Goal: Task Accomplishment & Management: Manage account settings

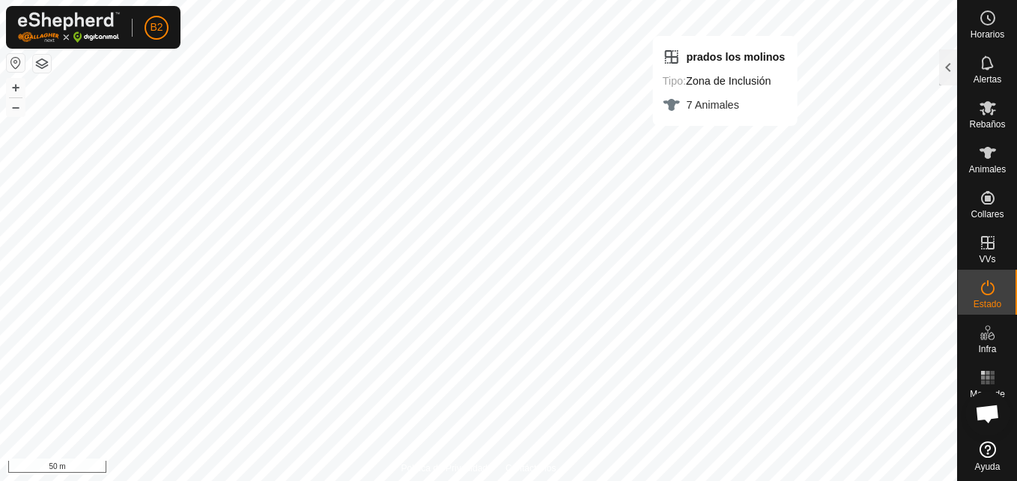
scroll to position [2678, 0]
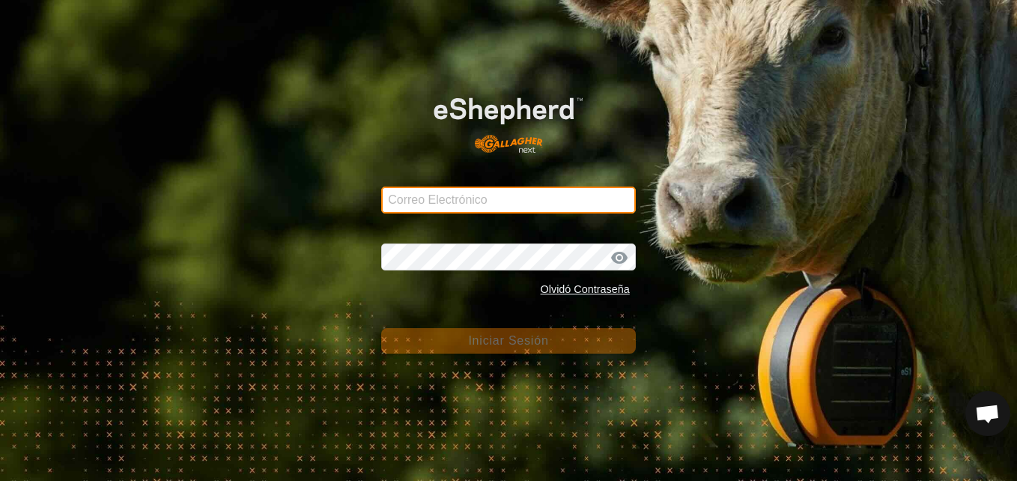
type input "[PERSON_NAME][EMAIL_ADDRESS][DOMAIN_NAME]"
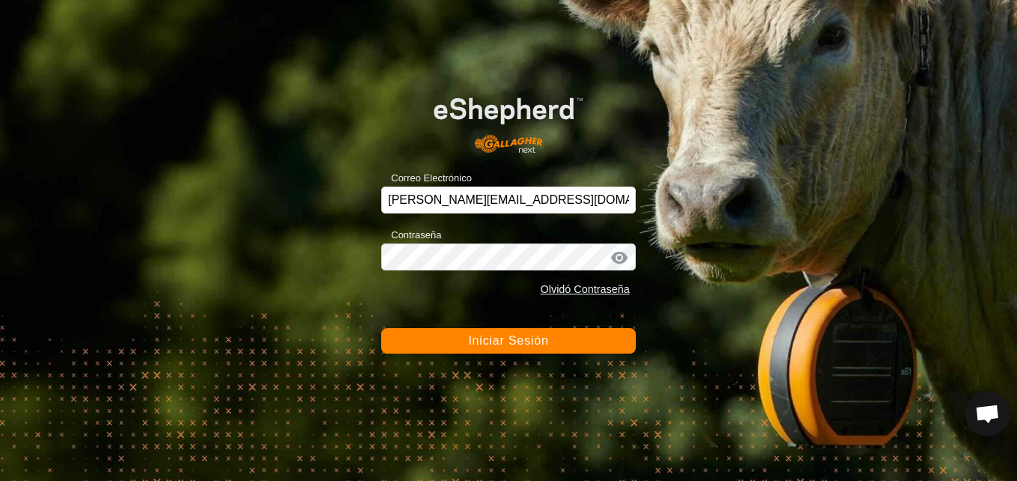
click at [491, 346] on span "Iniciar Sesión" at bounding box center [508, 340] width 80 height 13
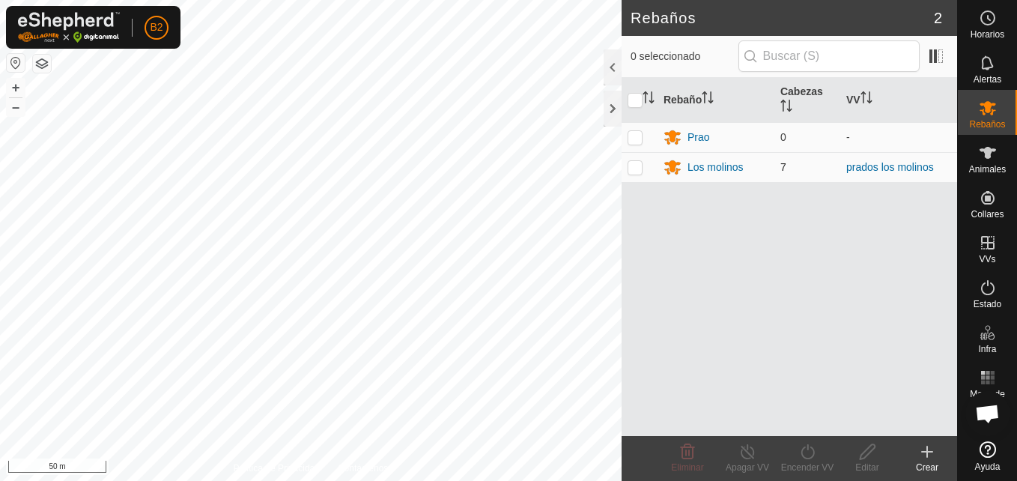
click at [630, 172] on p-checkbox at bounding box center [635, 167] width 15 height 12
checkbox input "true"
click at [721, 170] on div "Los molinos" at bounding box center [716, 168] width 56 height 16
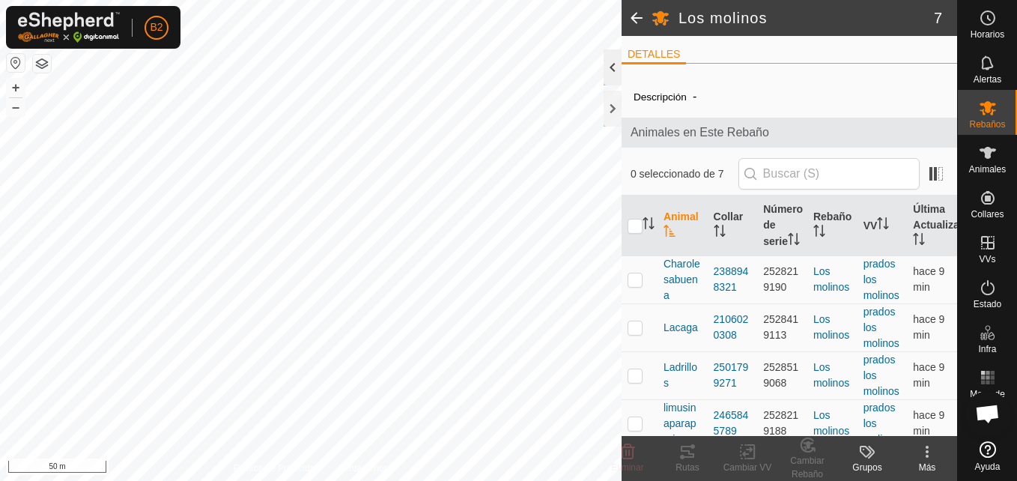
click at [610, 79] on div at bounding box center [613, 67] width 18 height 36
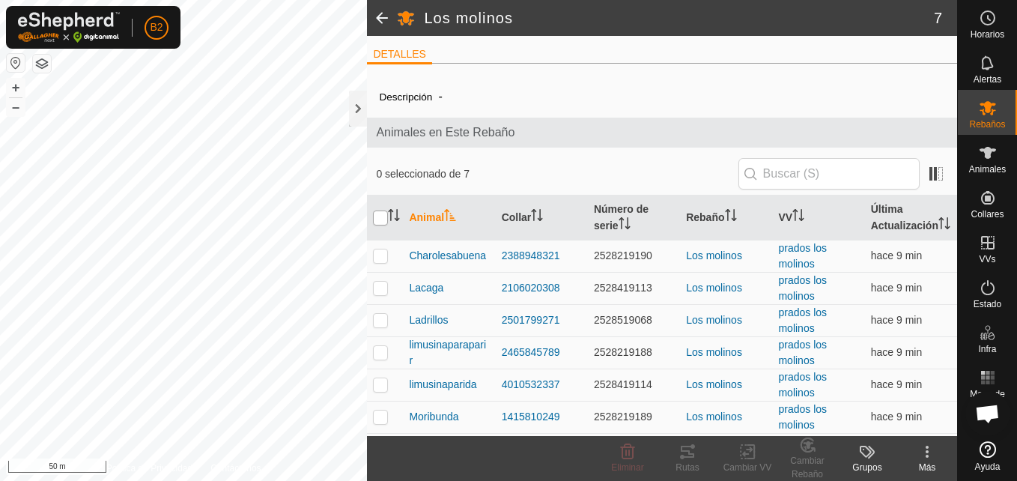
click at [382, 222] on input "checkbox" at bounding box center [380, 217] width 15 height 15
checkbox input "true"
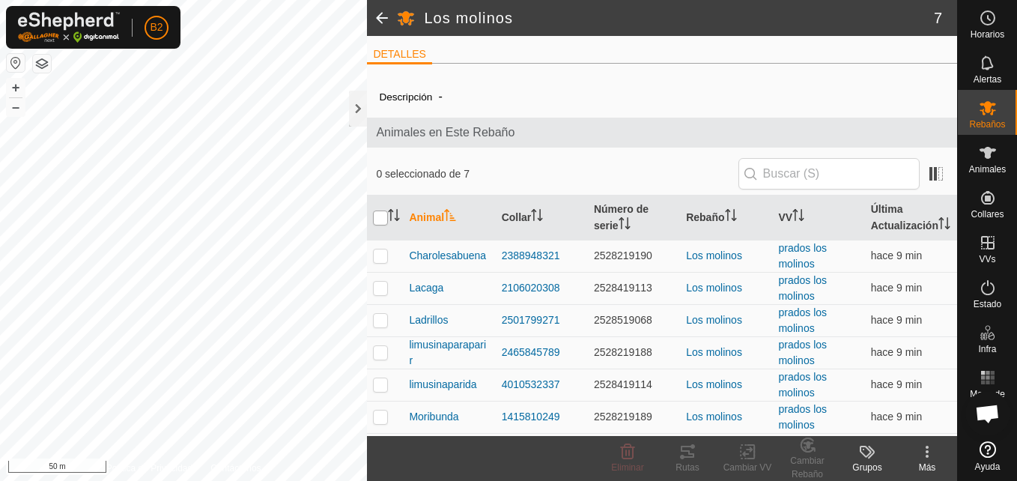
checkbox input "true"
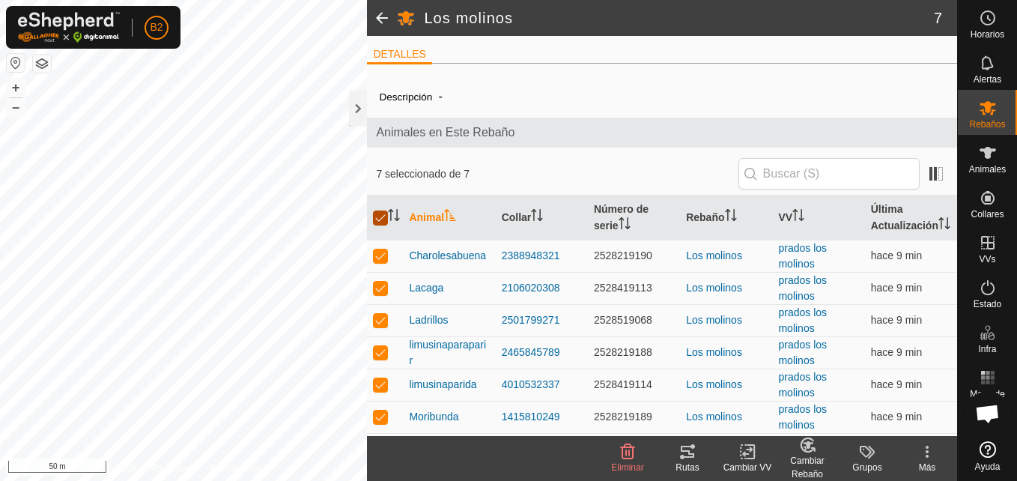
click at [382, 222] on input "checkbox" at bounding box center [380, 217] width 15 height 15
checkbox input "false"
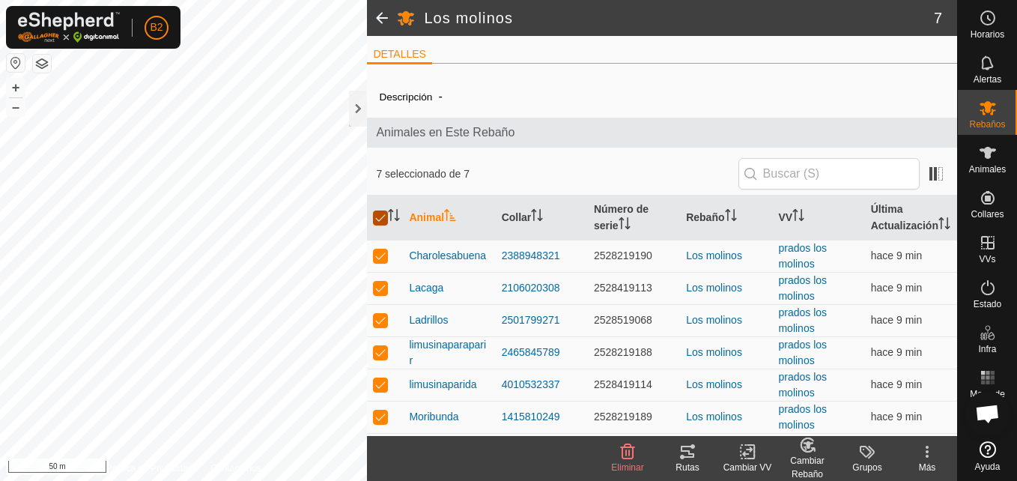
checkbox input "false"
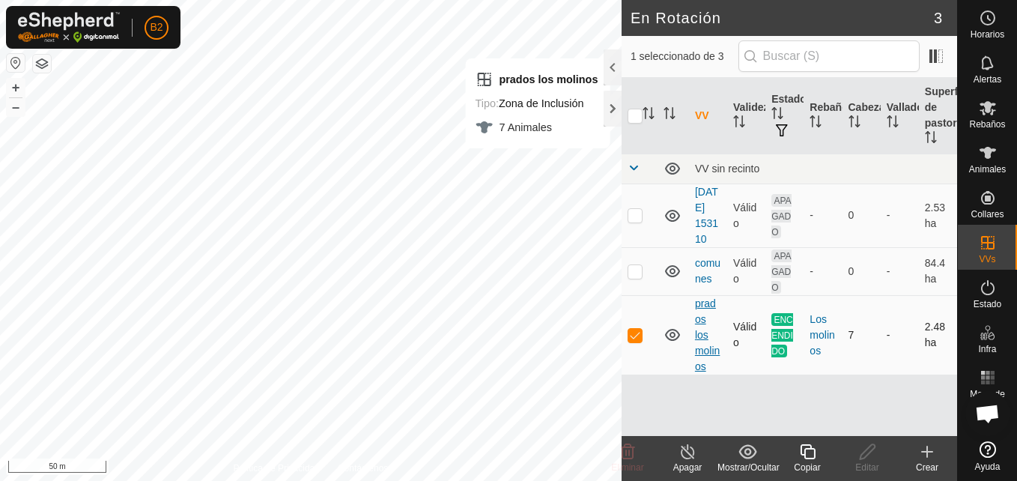
click at [707, 348] on link "prados los molinos" at bounding box center [707, 334] width 25 height 75
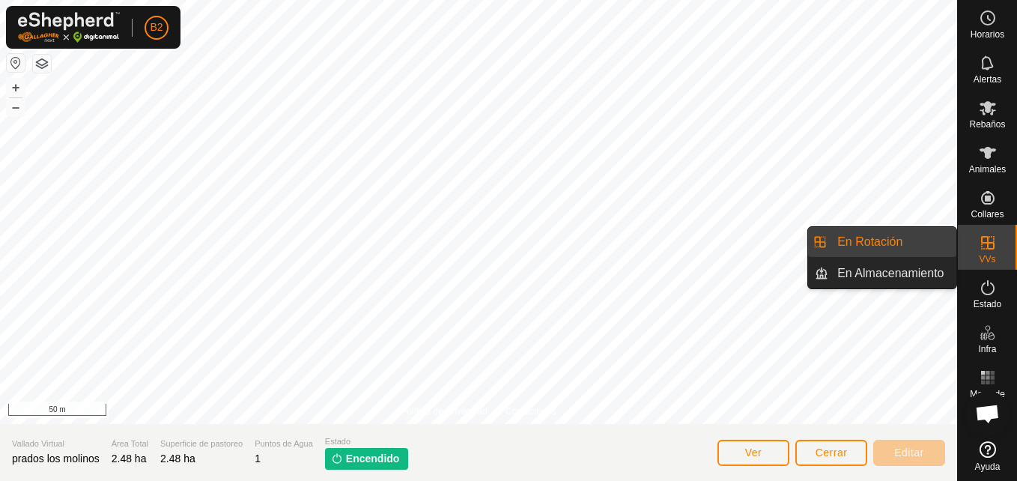
click at [910, 250] on link "En Rotación" at bounding box center [892, 242] width 128 height 30
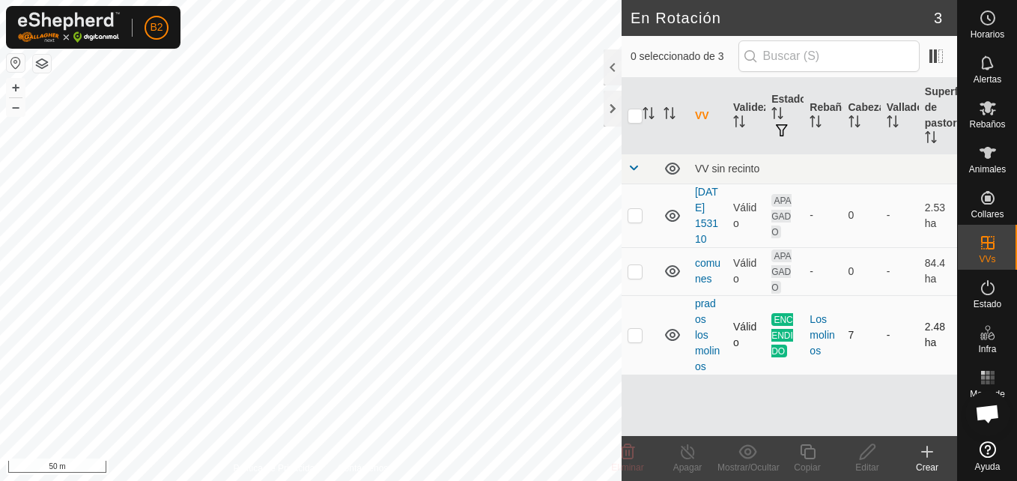
click at [632, 339] on p-checkbox at bounding box center [635, 335] width 15 height 12
checkbox input "true"
click at [706, 345] on link "prados los molinos" at bounding box center [707, 334] width 25 height 75
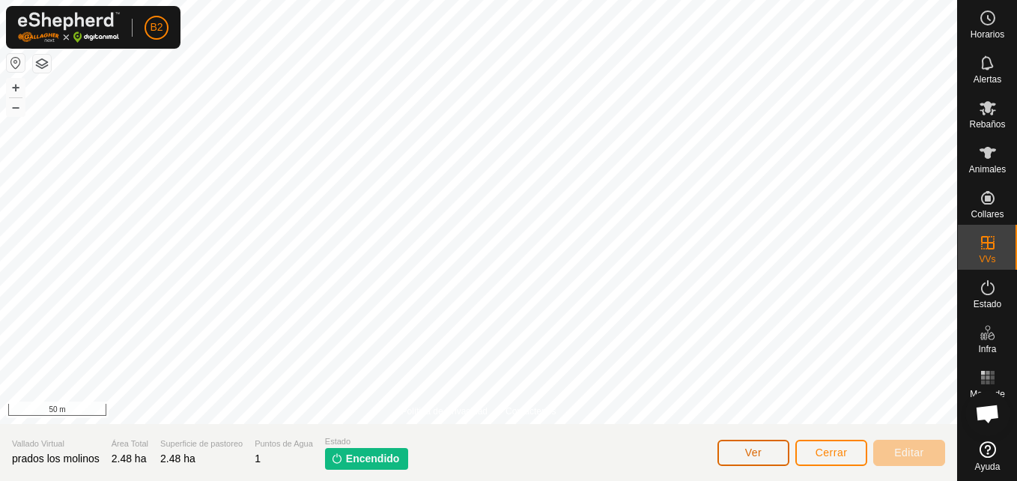
click at [751, 461] on button "Ver" at bounding box center [754, 453] width 72 height 26
click at [368, 458] on span "Encendido" at bounding box center [373, 459] width 54 height 16
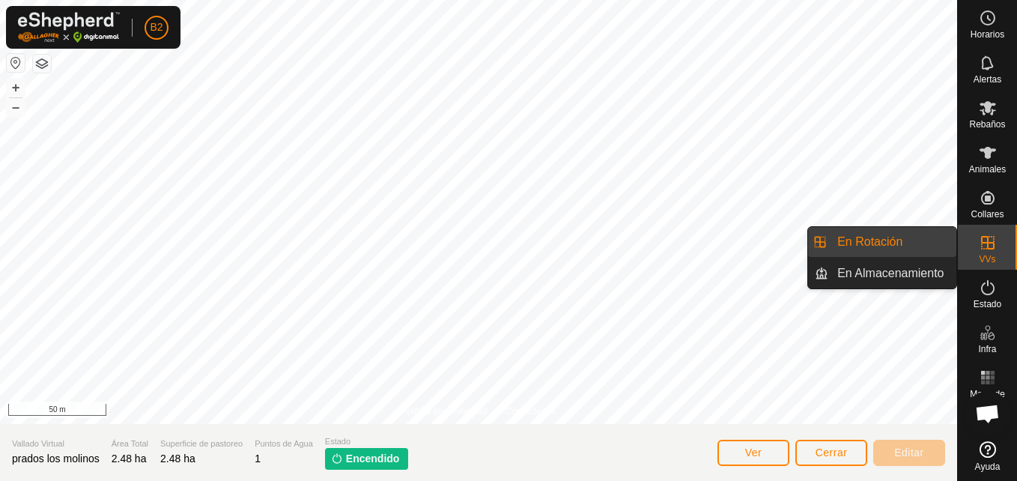
click at [935, 266] on link "En Almacenamiento" at bounding box center [892, 273] width 128 height 30
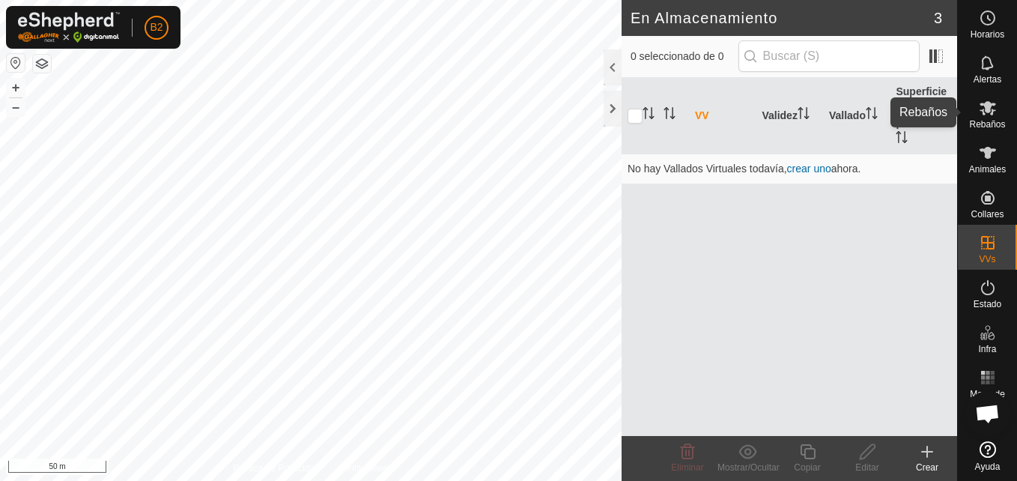
click at [993, 110] on icon at bounding box center [988, 108] width 16 height 14
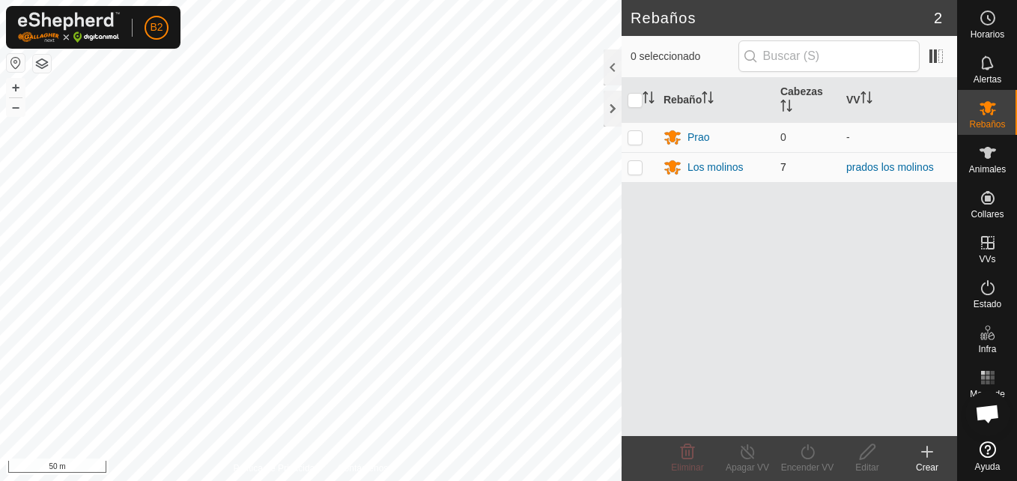
click at [638, 167] on p-checkbox at bounding box center [635, 167] width 15 height 12
checkbox input "true"
click at [871, 459] on icon at bounding box center [867, 452] width 19 height 18
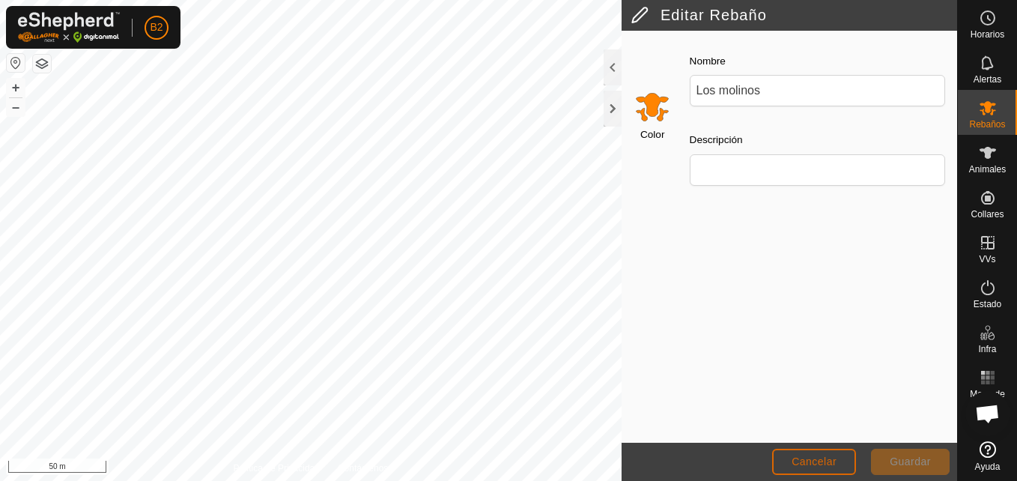
click at [843, 461] on button "Cancelar" at bounding box center [814, 462] width 84 height 26
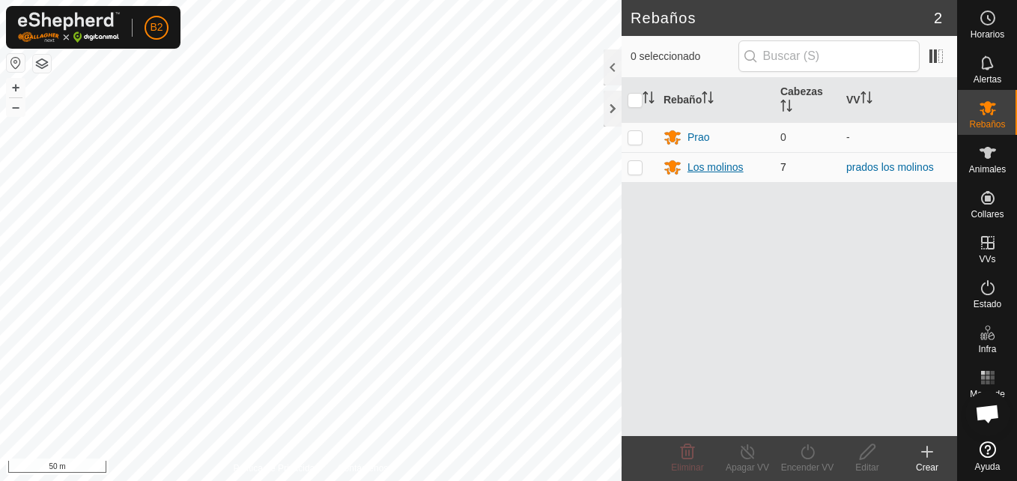
click at [705, 172] on div "Los molinos" at bounding box center [716, 168] width 56 height 16
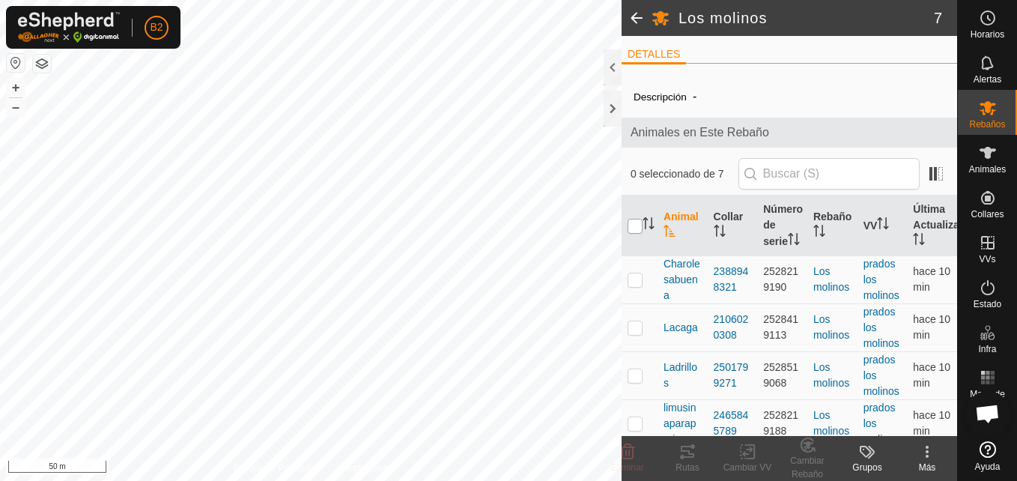
click at [637, 234] on input "checkbox" at bounding box center [635, 226] width 15 height 15
checkbox input "true"
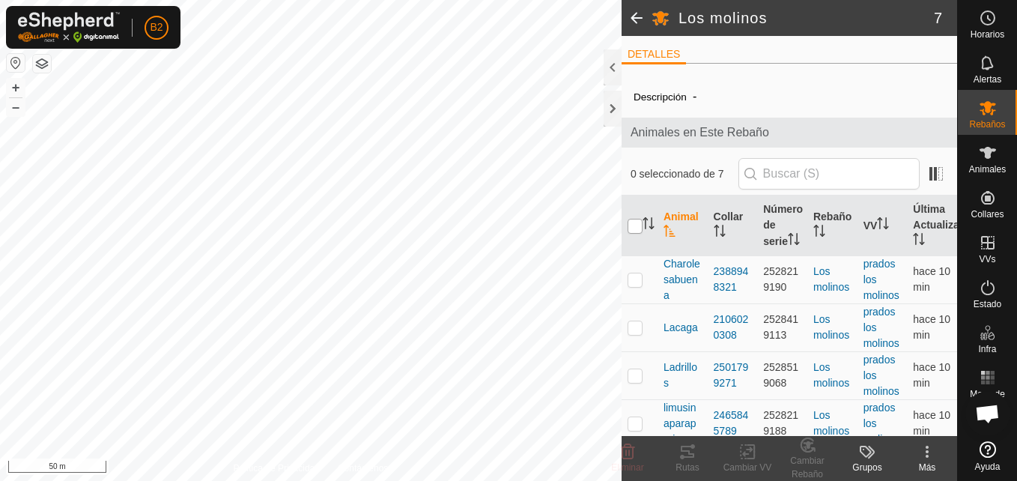
checkbox input "true"
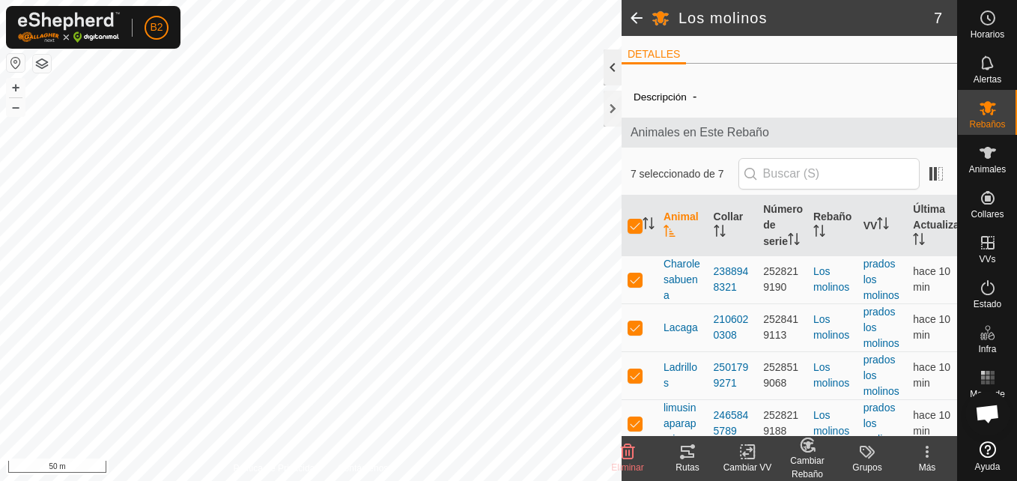
click at [606, 68] on div at bounding box center [613, 67] width 18 height 36
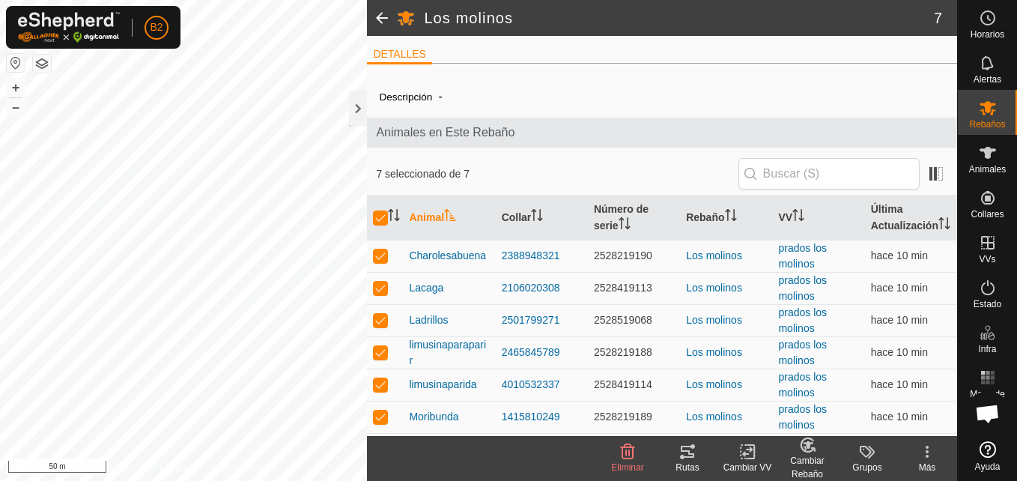
click at [619, 42] on div "DETALLES Descripción - Animales en Este Rebaño 7 seleccionado de 7 Animal Colla…" at bounding box center [662, 236] width 590 height 400
click at [360, 116] on div at bounding box center [358, 109] width 18 height 36
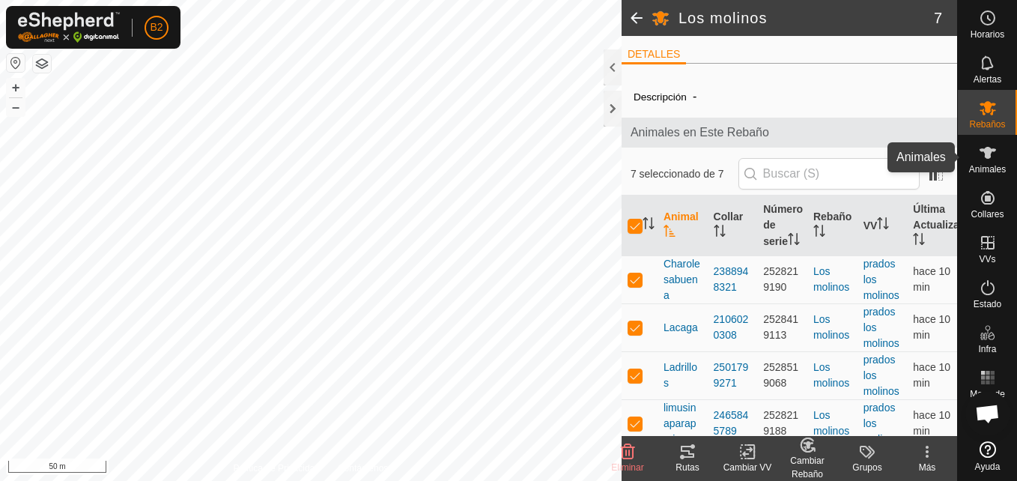
click at [987, 163] on es-animals-svg-icon at bounding box center [988, 153] width 27 height 24
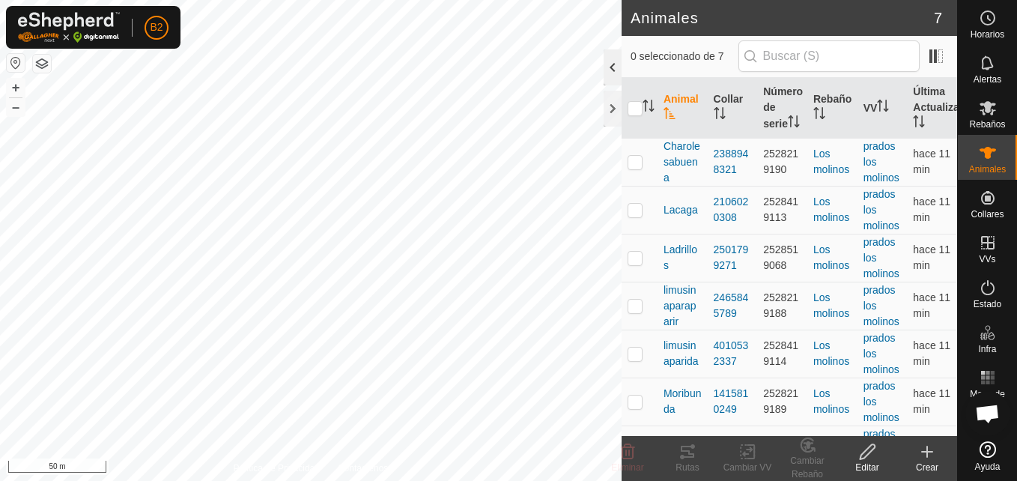
click at [606, 69] on div at bounding box center [613, 67] width 18 height 36
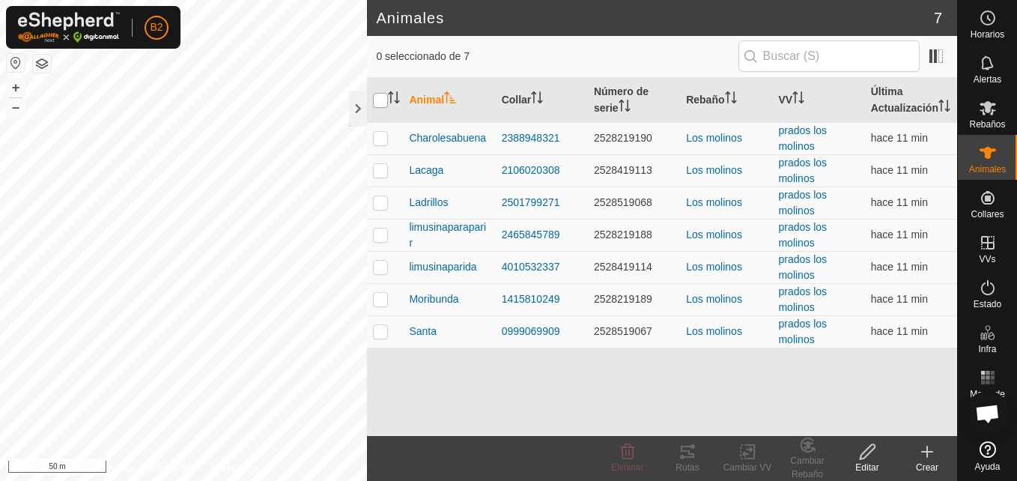
click at [382, 101] on input "checkbox" at bounding box center [380, 100] width 15 height 15
checkbox input "true"
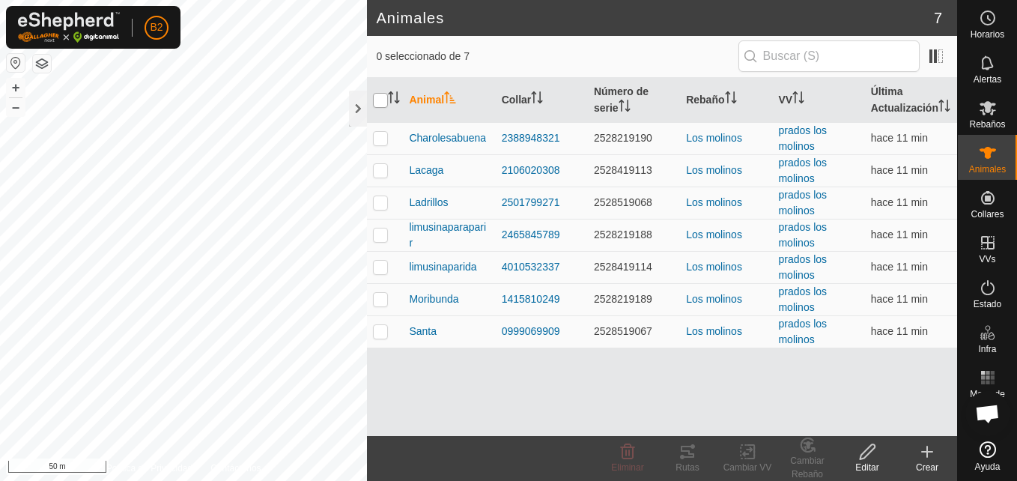
checkbox input "true"
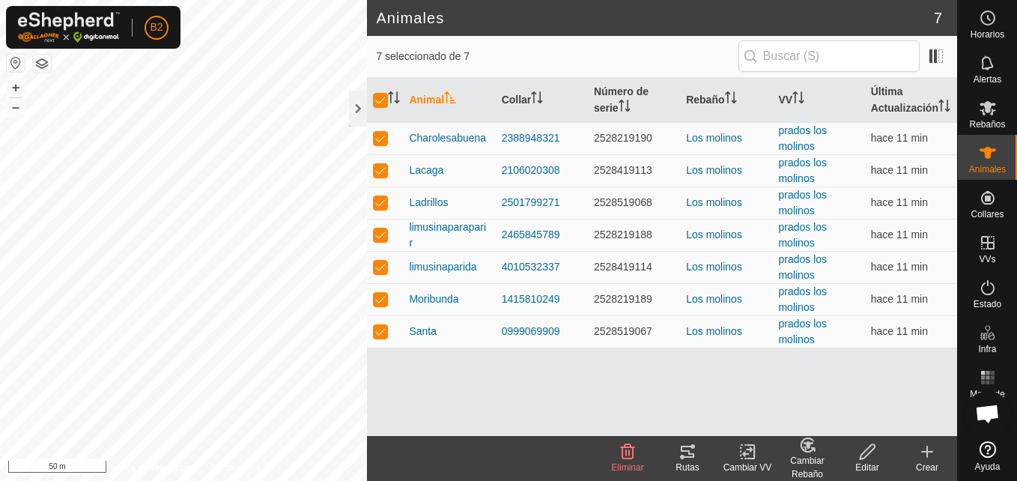
click at [858, 460] on icon at bounding box center [867, 452] width 19 height 18
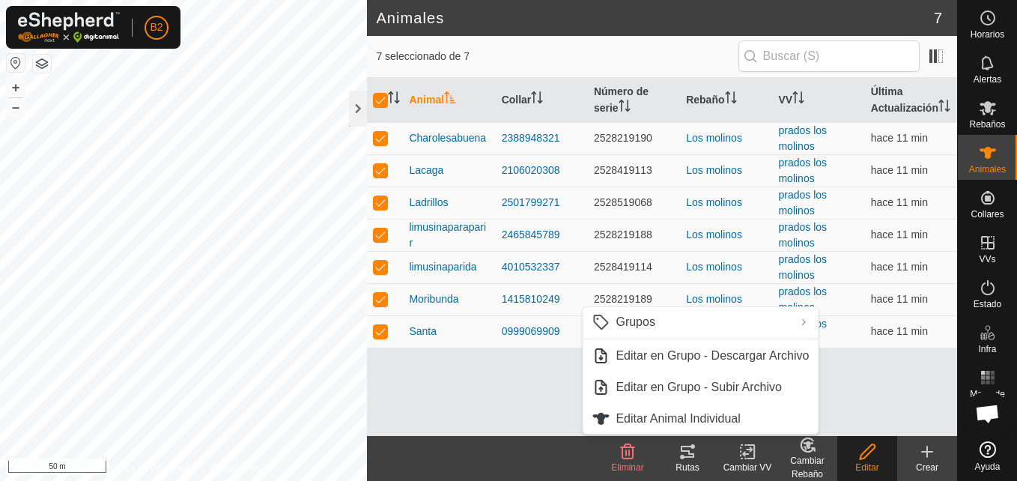
click at [868, 398] on div "Animal Collar Número de serie Rebaño VV Última Actualización Charolesabuena 238…" at bounding box center [662, 257] width 590 height 358
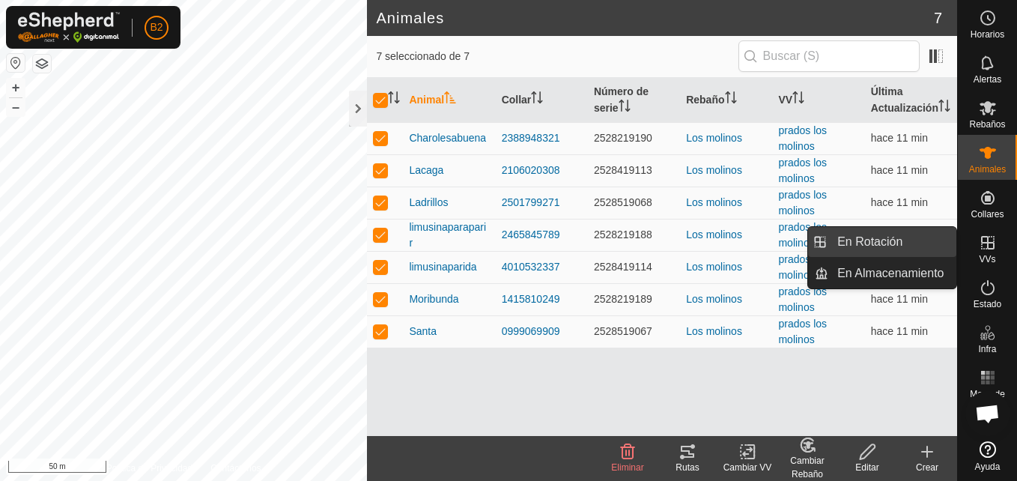
click at [902, 240] on link "En Rotación" at bounding box center [892, 242] width 128 height 30
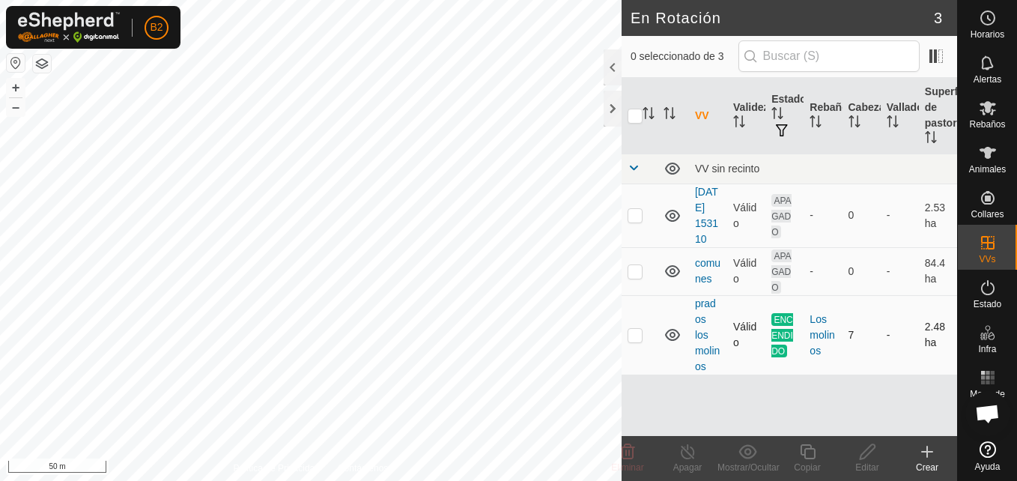
click at [633, 335] on p-checkbox at bounding box center [635, 335] width 15 height 12
checkbox input "true"
click at [695, 463] on div "Apagar" at bounding box center [688, 467] width 60 height 13
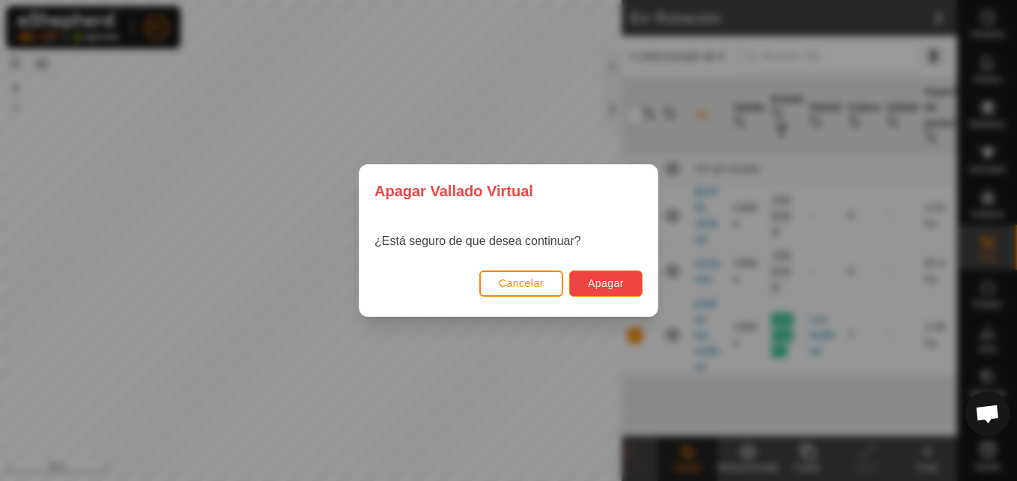
click at [602, 277] on span "Apagar" at bounding box center [606, 283] width 36 height 12
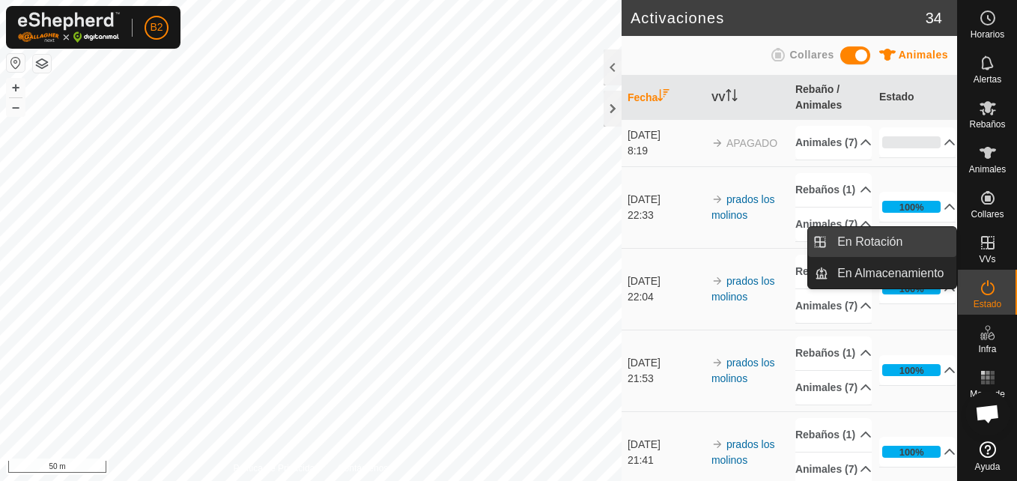
click at [932, 243] on link "En Rotación" at bounding box center [892, 242] width 128 height 30
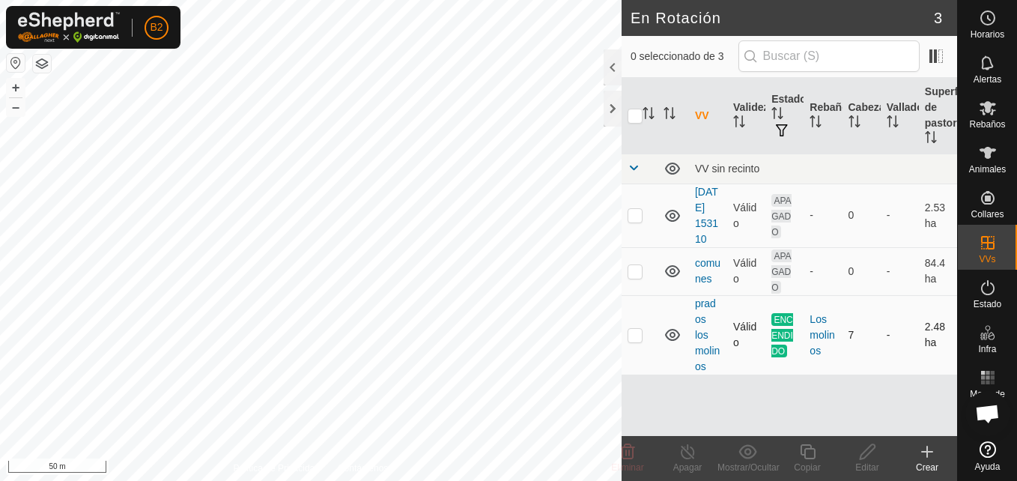
click at [631, 333] on p-checkbox at bounding box center [635, 335] width 15 height 12
checkbox input "true"
click at [697, 451] on icon at bounding box center [688, 452] width 19 height 18
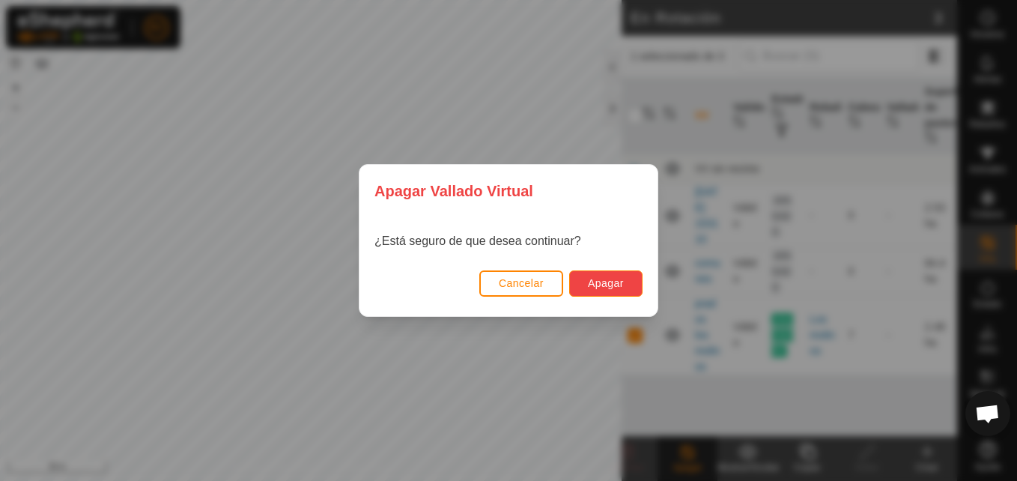
click at [609, 276] on button "Apagar" at bounding box center [605, 283] width 73 height 26
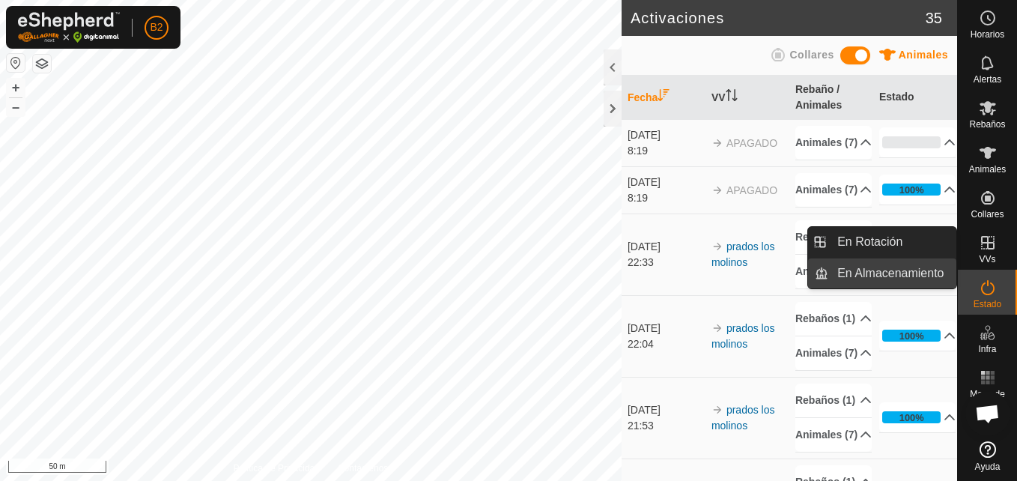
click at [935, 272] on link "En Almacenamiento" at bounding box center [892, 273] width 128 height 30
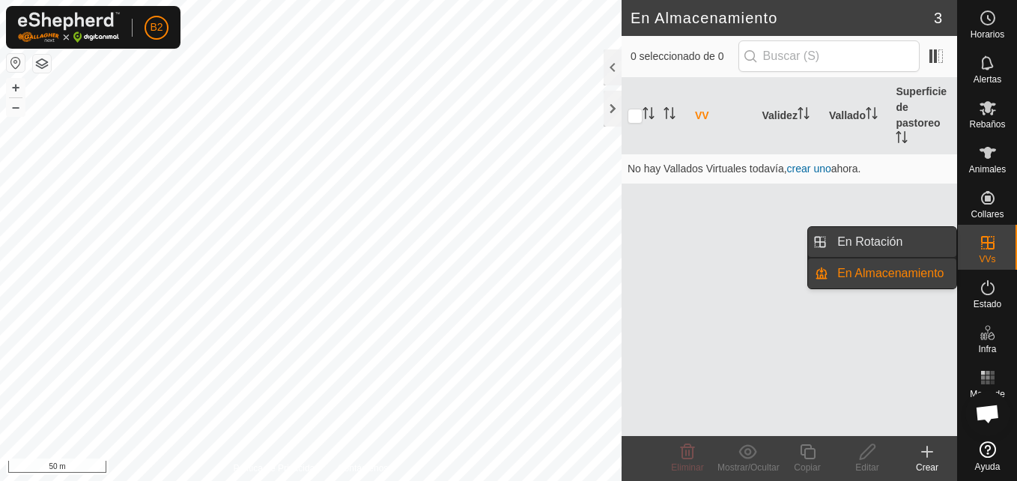
click at [894, 240] on link "En Rotación" at bounding box center [892, 242] width 128 height 30
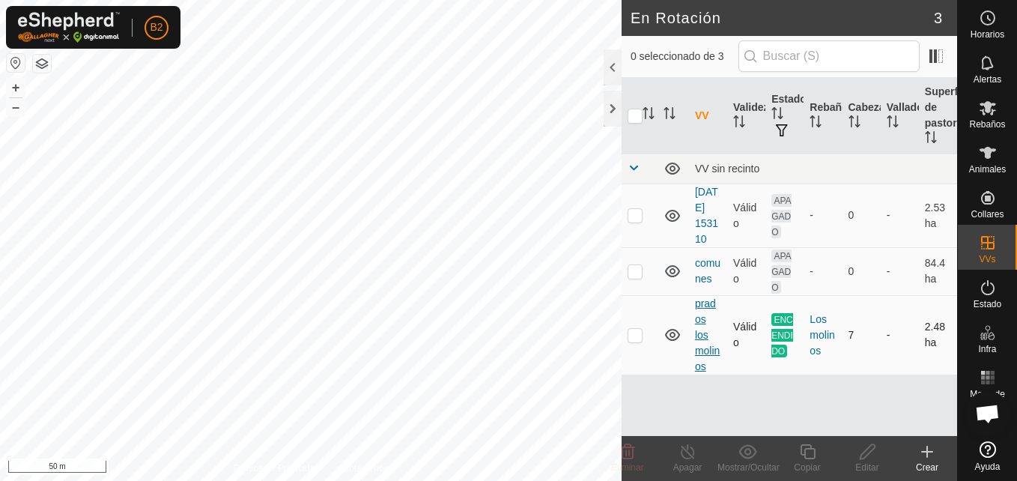
click at [701, 339] on link "prados los molinos" at bounding box center [707, 334] width 25 height 75
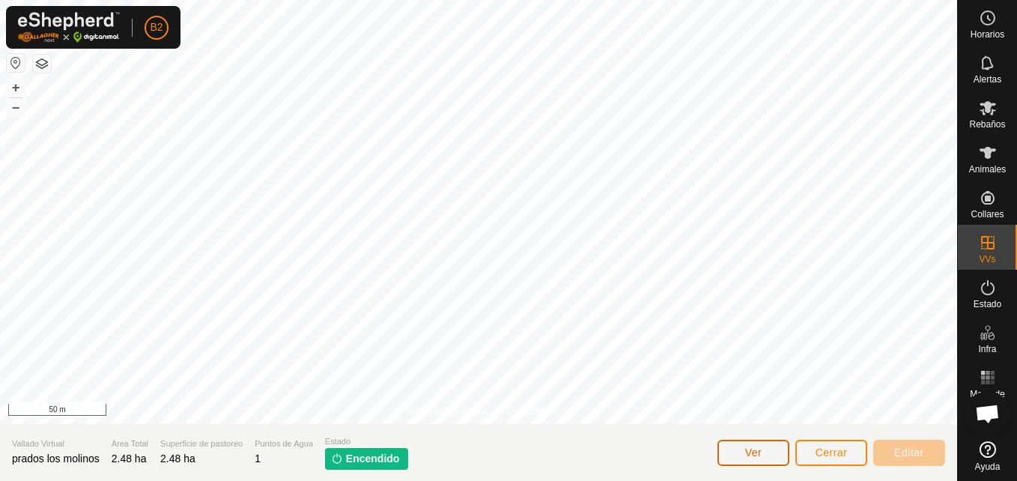
click at [741, 446] on button "Ver" at bounding box center [754, 453] width 72 height 26
click at [979, 115] on icon at bounding box center [988, 108] width 18 height 18
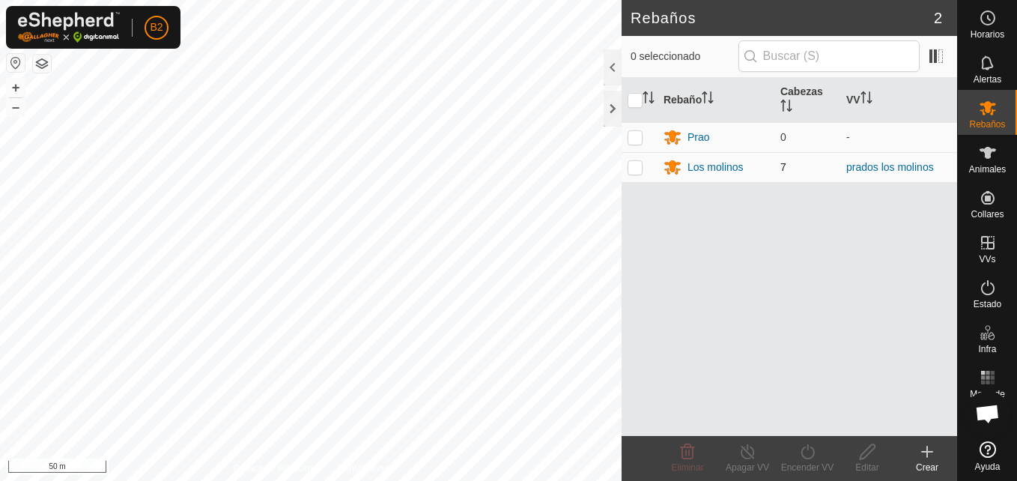
click at [631, 173] on p-checkbox at bounding box center [635, 167] width 15 height 12
checkbox input "true"
click at [860, 450] on icon at bounding box center [867, 452] width 19 height 18
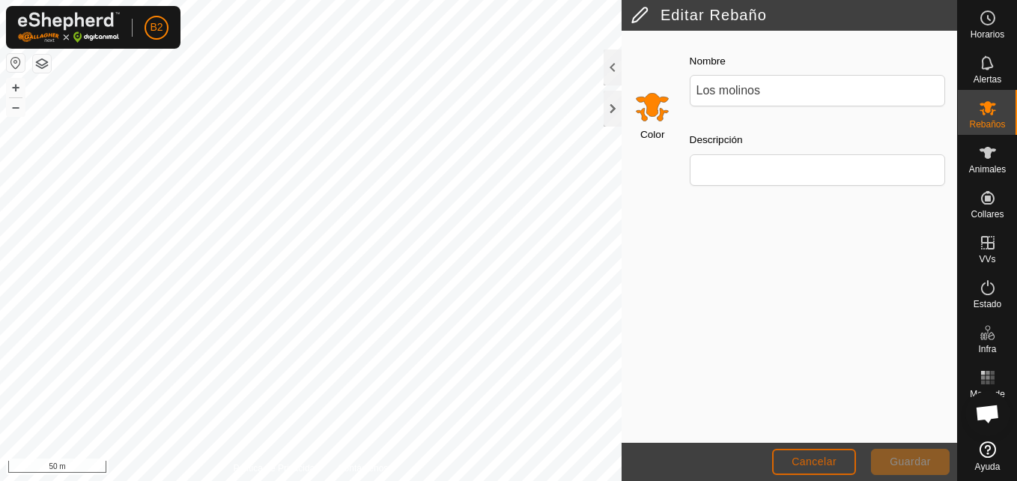
click at [828, 467] on span "Cancelar" at bounding box center [814, 461] width 45 height 12
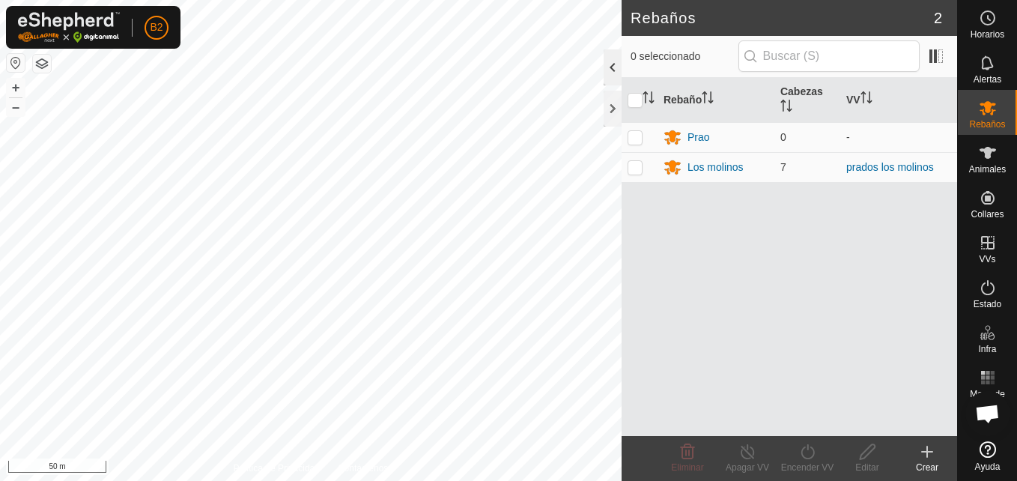
click at [607, 63] on div at bounding box center [613, 67] width 18 height 36
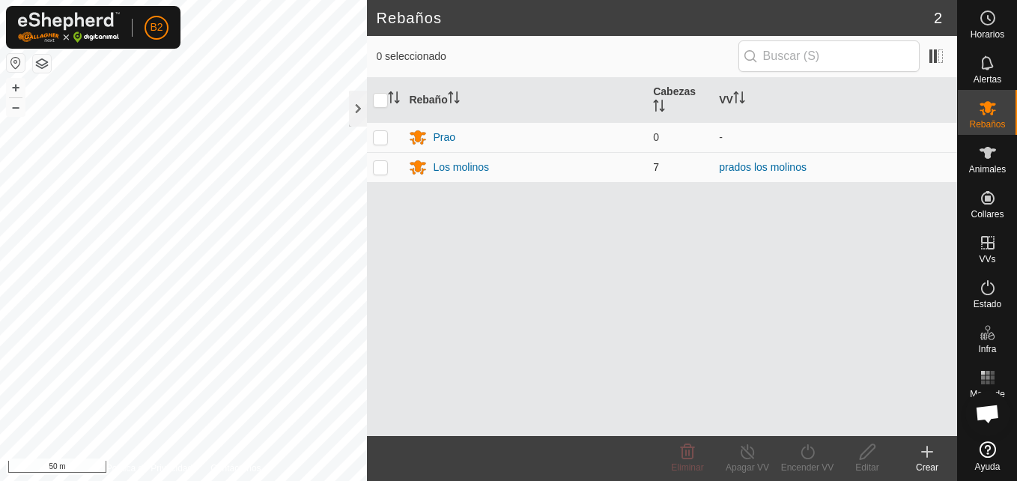
click at [375, 172] on p-checkbox at bounding box center [380, 167] width 15 height 12
checkbox input "true"
click at [729, 461] on div "Apagar VV" at bounding box center [748, 467] width 60 height 13
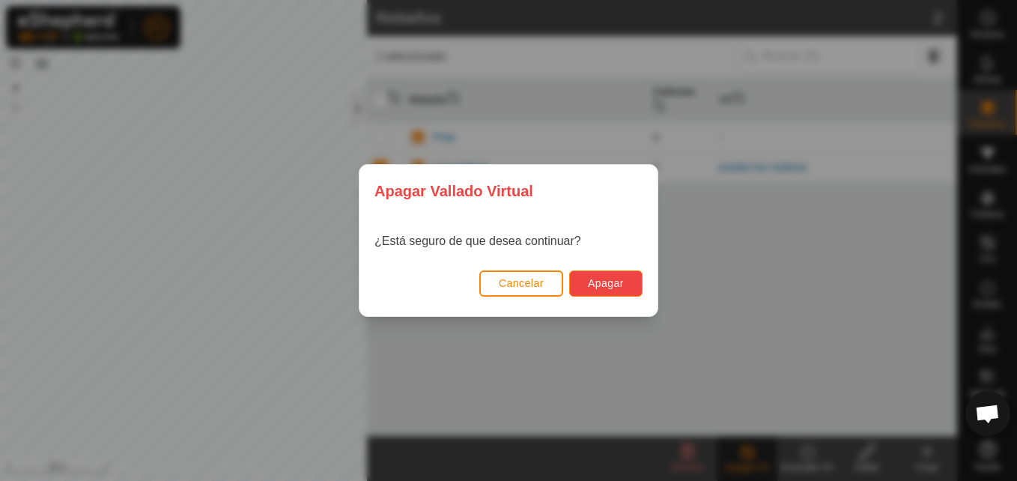
click at [604, 280] on span "Apagar" at bounding box center [606, 283] width 36 height 12
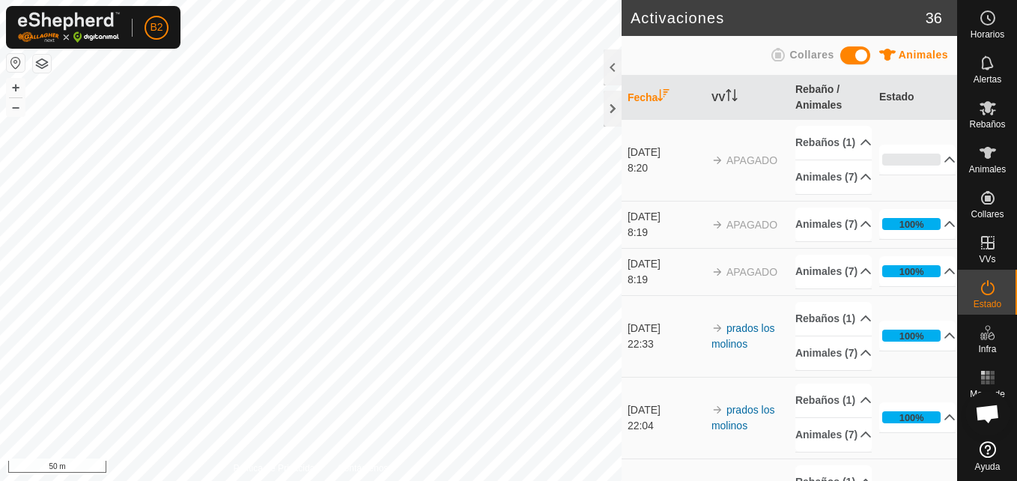
click at [853, 58] on span at bounding box center [855, 55] width 30 height 18
click at [608, 73] on div at bounding box center [613, 67] width 18 height 36
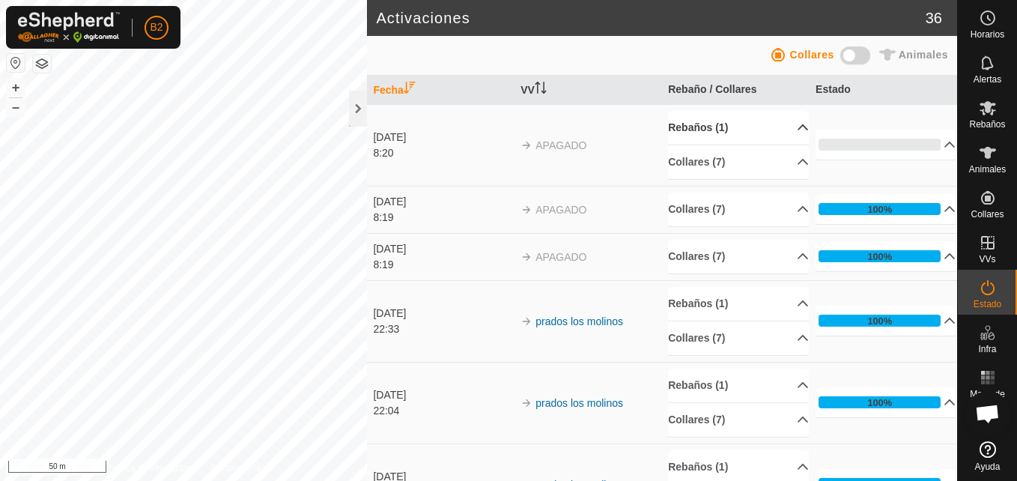
click at [780, 123] on p-accordion-header "Rebaños (1)" at bounding box center [738, 128] width 140 height 34
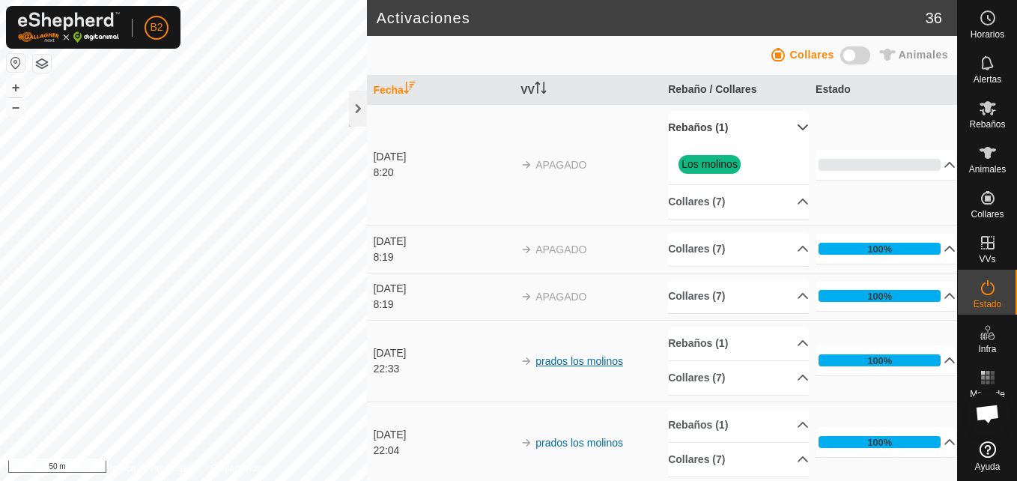
click at [539, 364] on link "prados los molinos" at bounding box center [580, 361] width 88 height 12
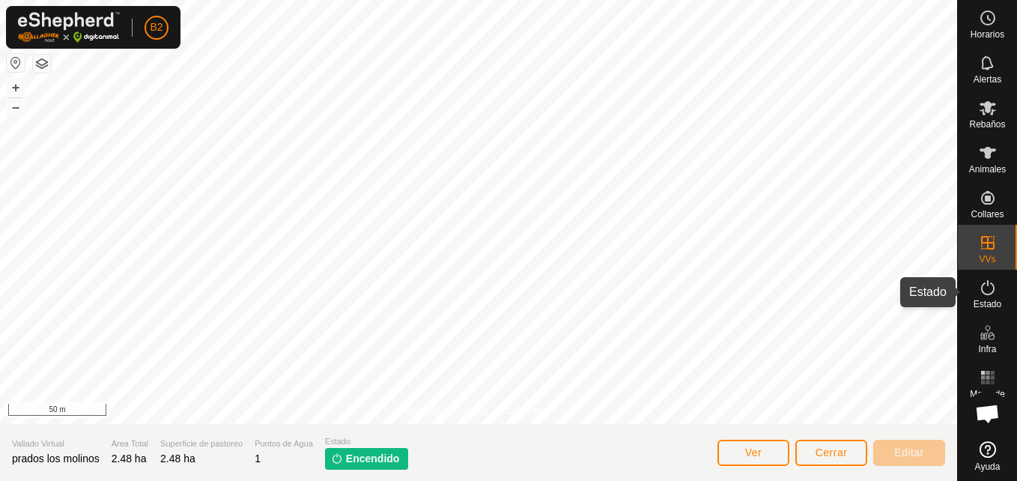
click at [984, 292] on icon at bounding box center [988, 288] width 18 height 18
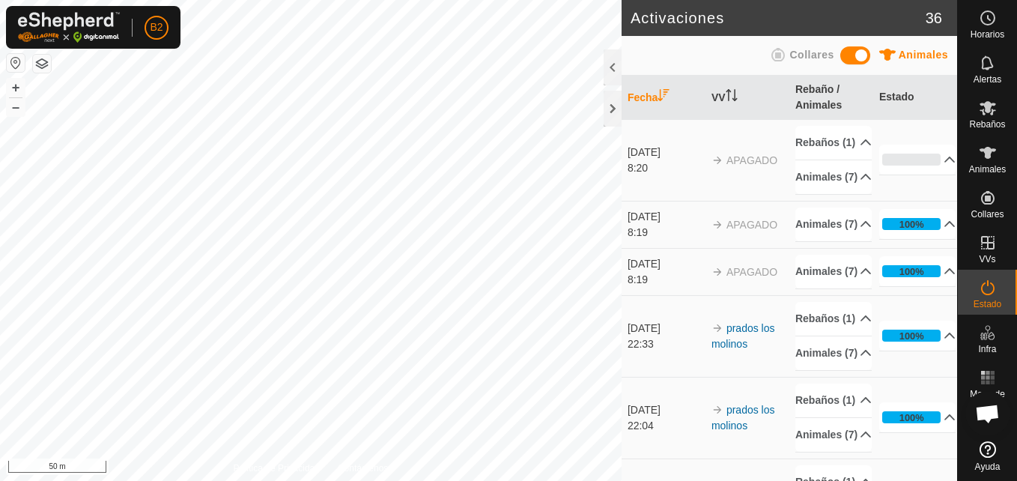
click at [850, 55] on span at bounding box center [855, 55] width 30 height 18
click at [982, 75] on span "Alertas" at bounding box center [988, 79] width 28 height 9
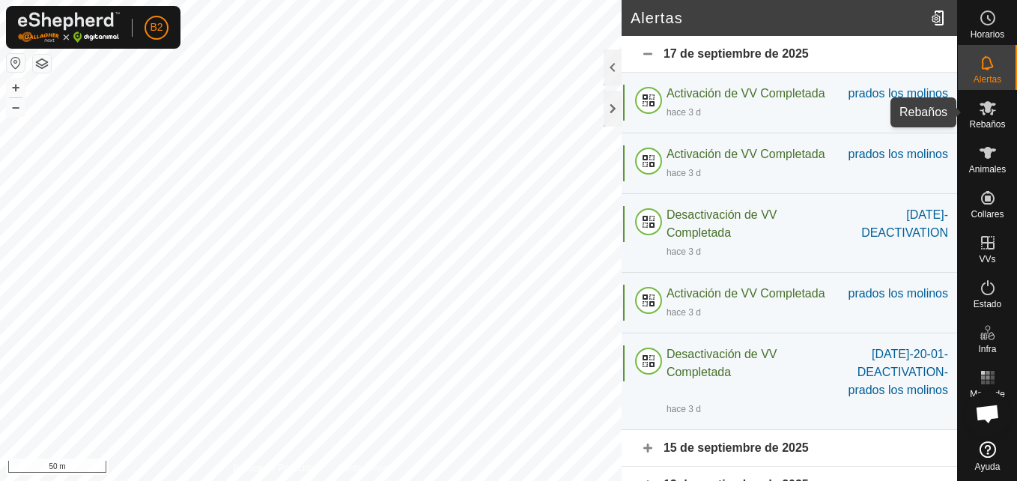
click at [978, 125] on span "Rebaños" at bounding box center [987, 124] width 36 height 9
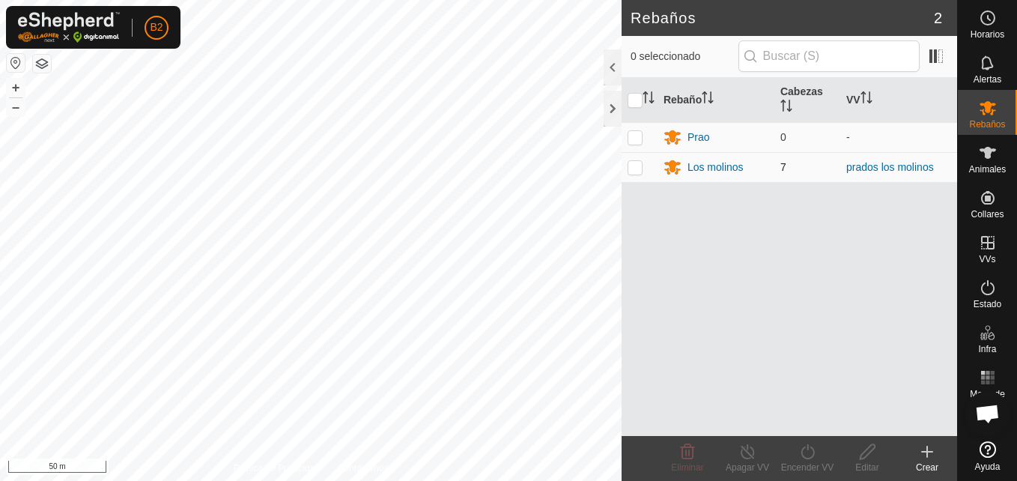
click at [636, 166] on p-checkbox at bounding box center [635, 167] width 15 height 12
checkbox input "true"
click at [868, 461] on div "Editar" at bounding box center [867, 467] width 60 height 13
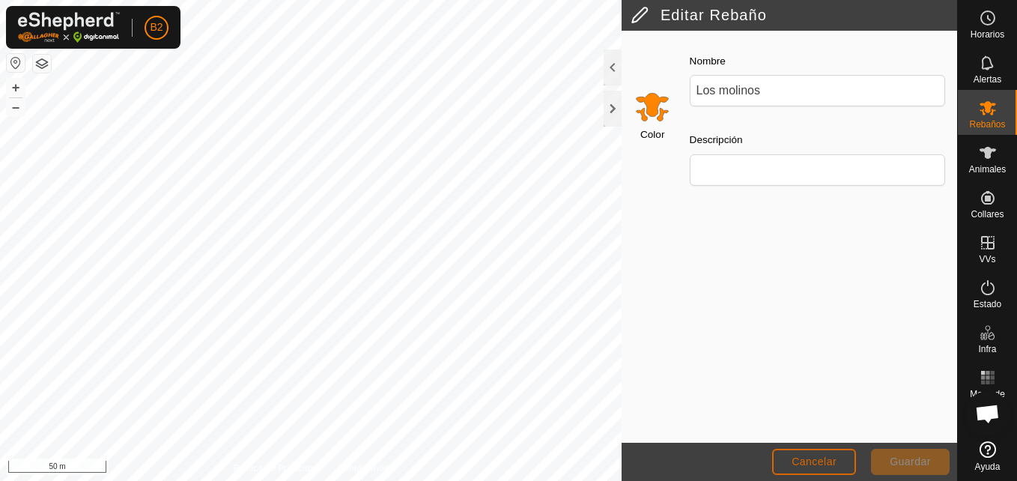
click at [825, 461] on span "Cancelar" at bounding box center [814, 461] width 45 height 12
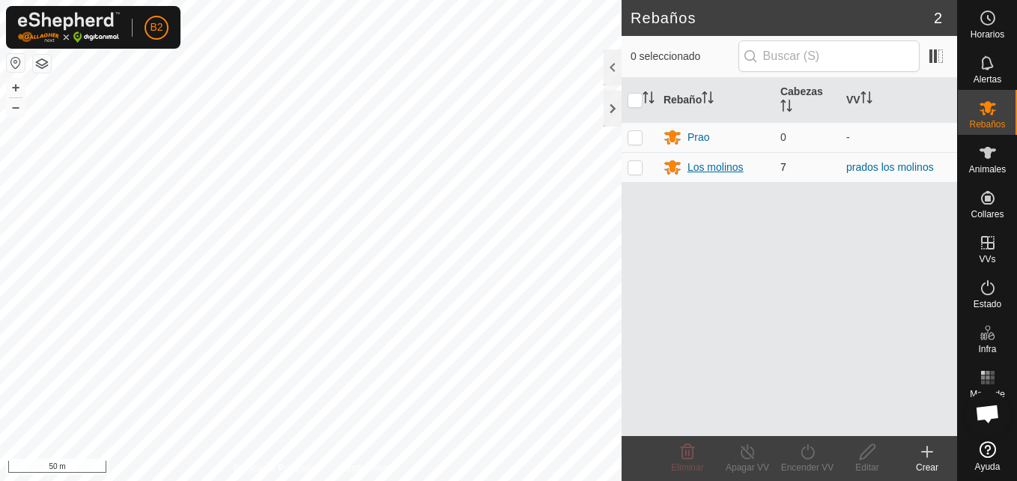
click at [710, 169] on div "Los molinos" at bounding box center [716, 168] width 56 height 16
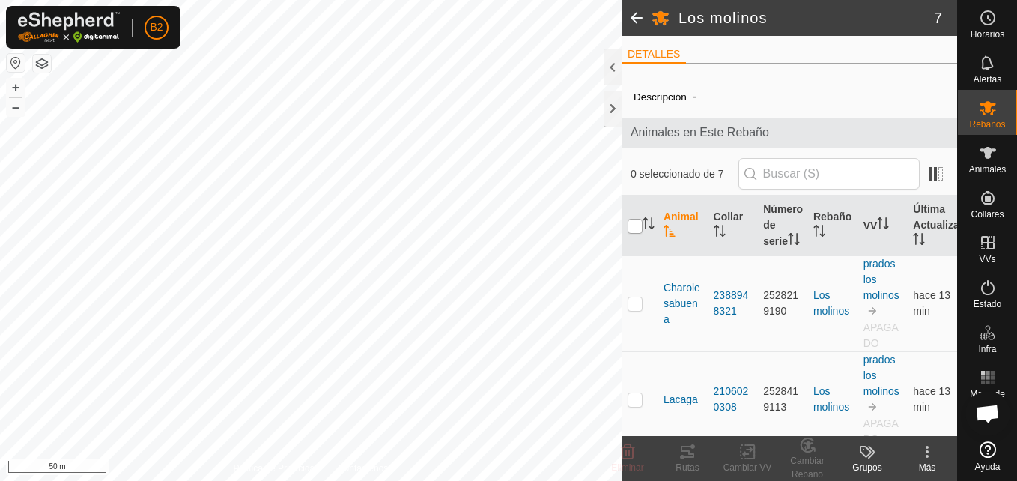
click at [633, 234] on input "checkbox" at bounding box center [635, 226] width 15 height 15
checkbox input "true"
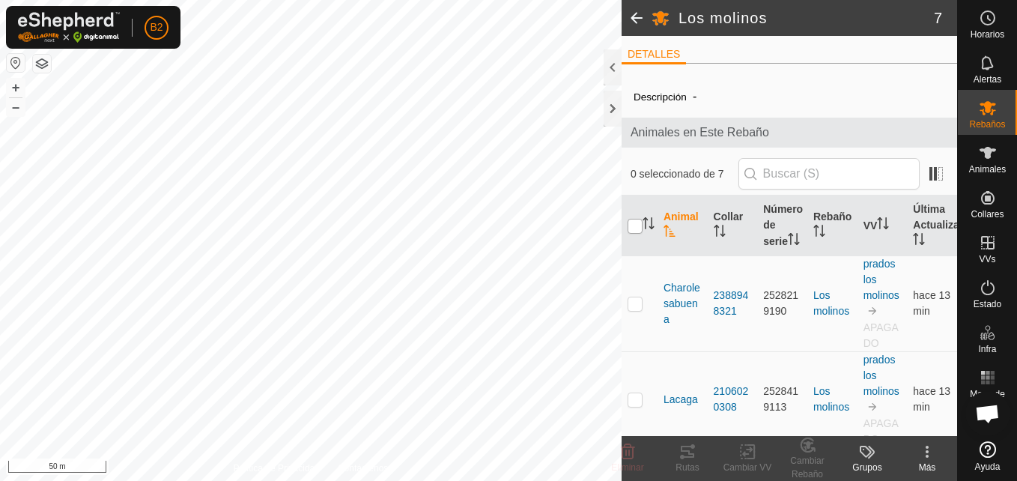
checkbox input "true"
click at [617, 70] on div at bounding box center [613, 67] width 18 height 36
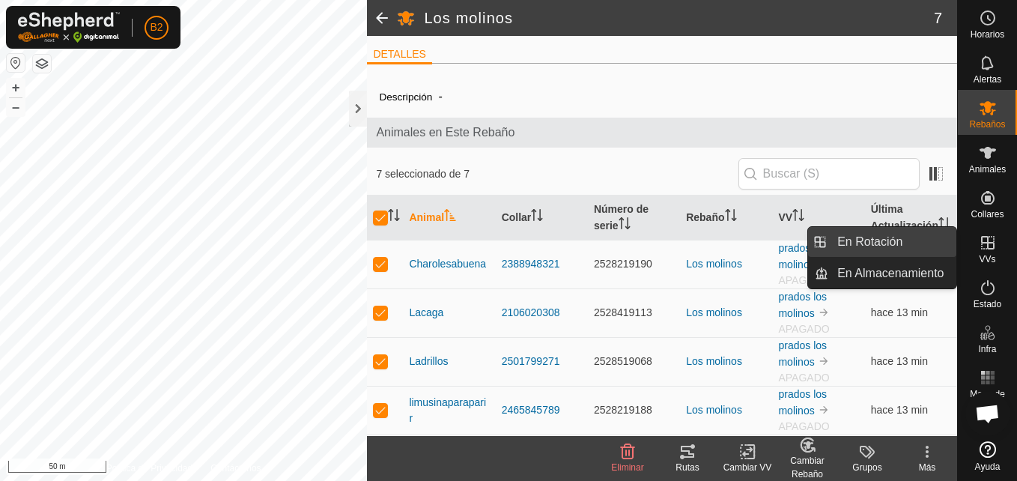
click at [894, 244] on link "En Rotación" at bounding box center [892, 242] width 128 height 30
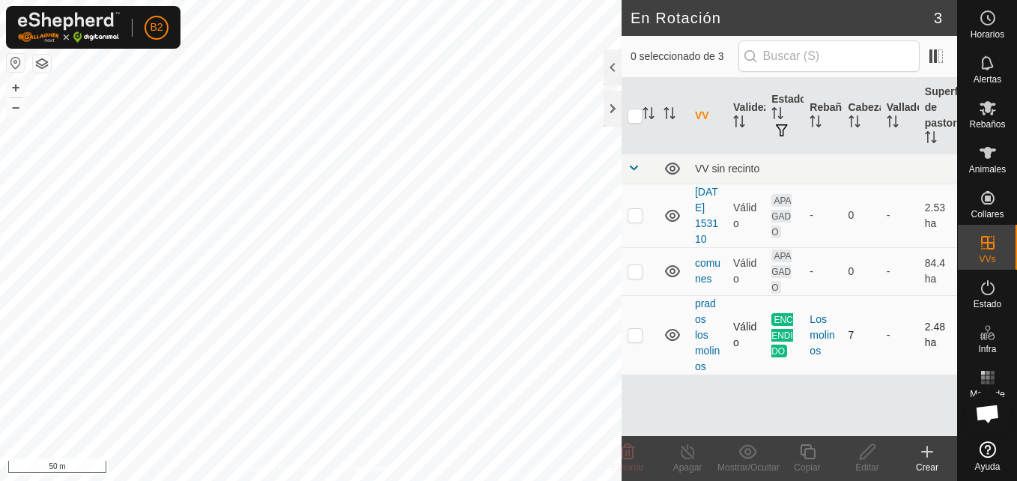
click at [628, 337] on p-checkbox at bounding box center [635, 335] width 15 height 12
checkbox input "true"
click at [690, 466] on div "Apagar" at bounding box center [688, 467] width 60 height 13
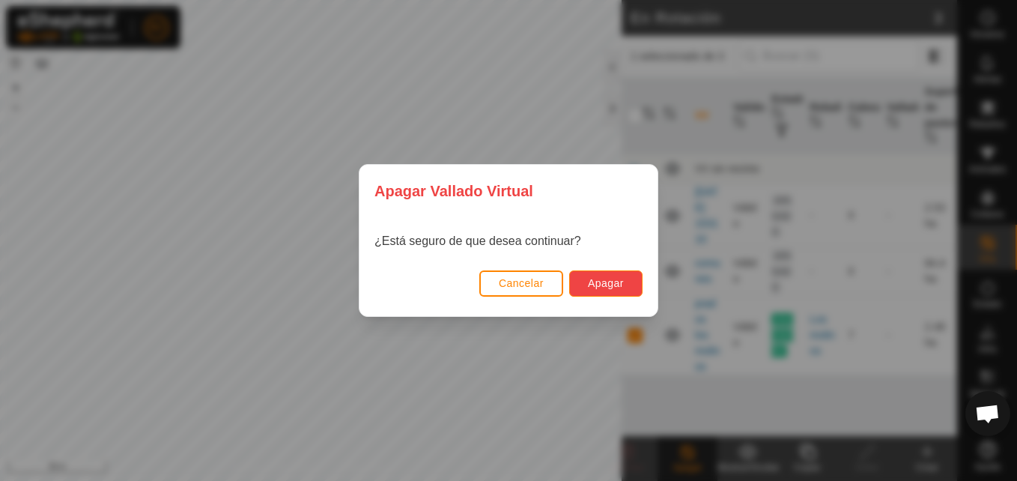
click at [635, 276] on button "Apagar" at bounding box center [605, 283] width 73 height 26
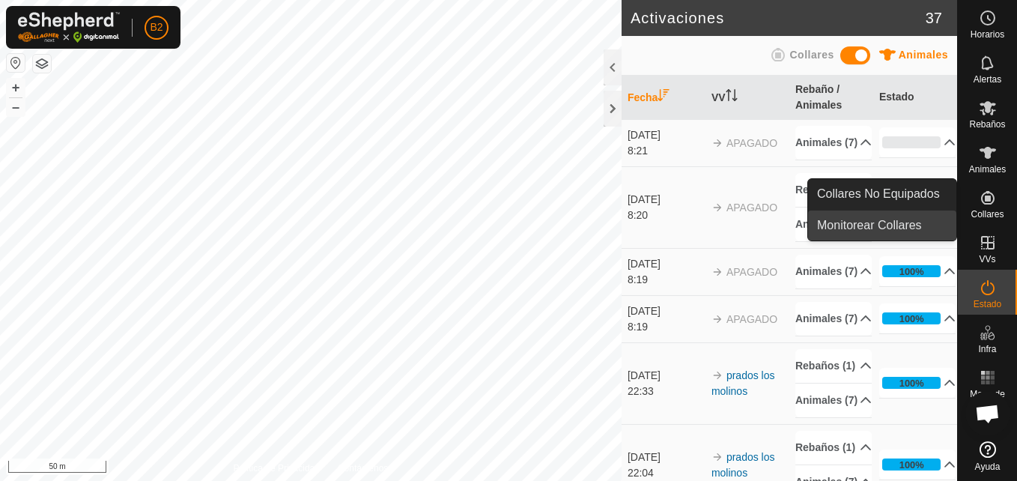
click at [910, 222] on link "Monitorear Collares" at bounding box center [882, 225] width 148 height 30
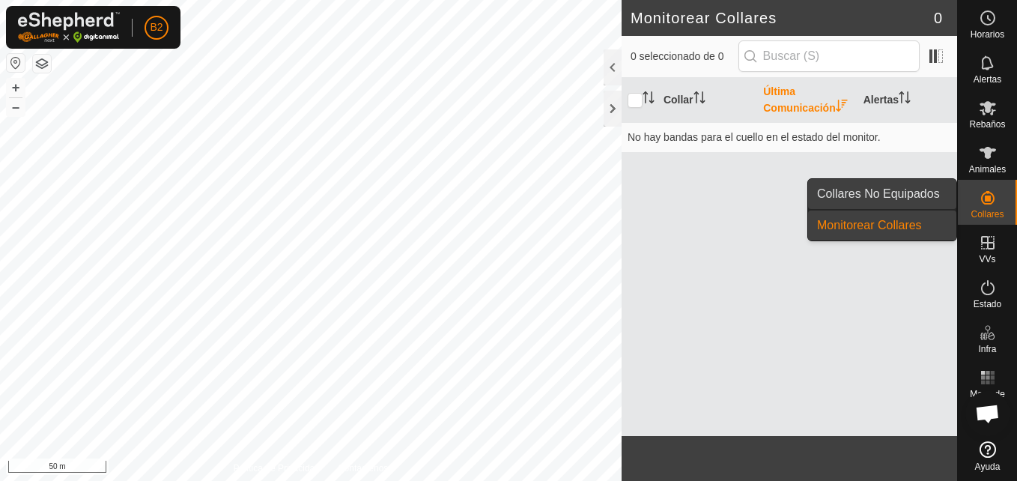
click at [932, 190] on link "Collares No Equipados" at bounding box center [882, 194] width 148 height 30
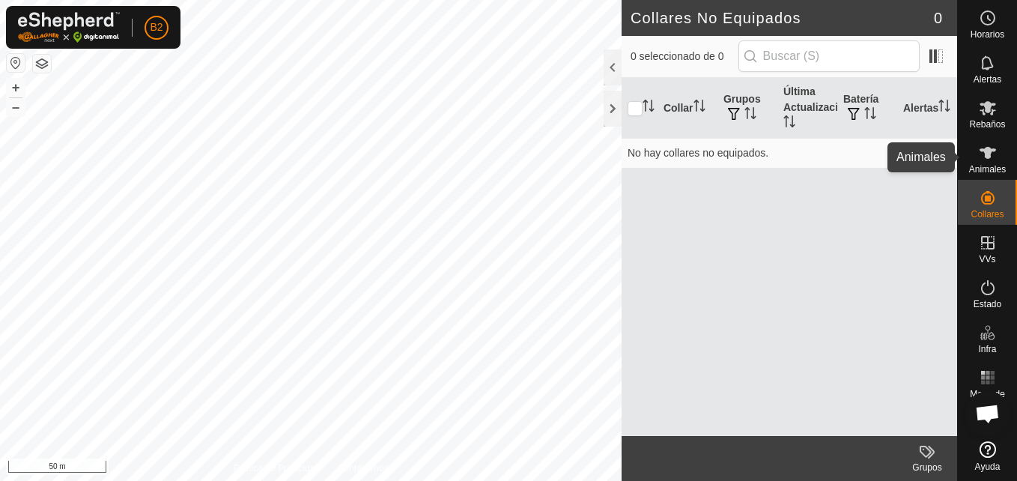
click at [994, 151] on icon at bounding box center [988, 153] width 16 height 12
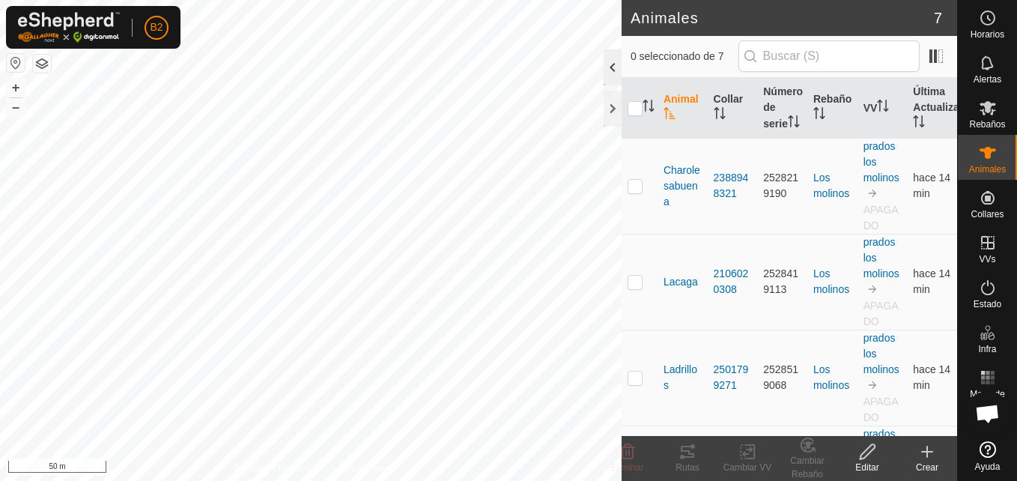
click at [607, 65] on div at bounding box center [613, 67] width 18 height 36
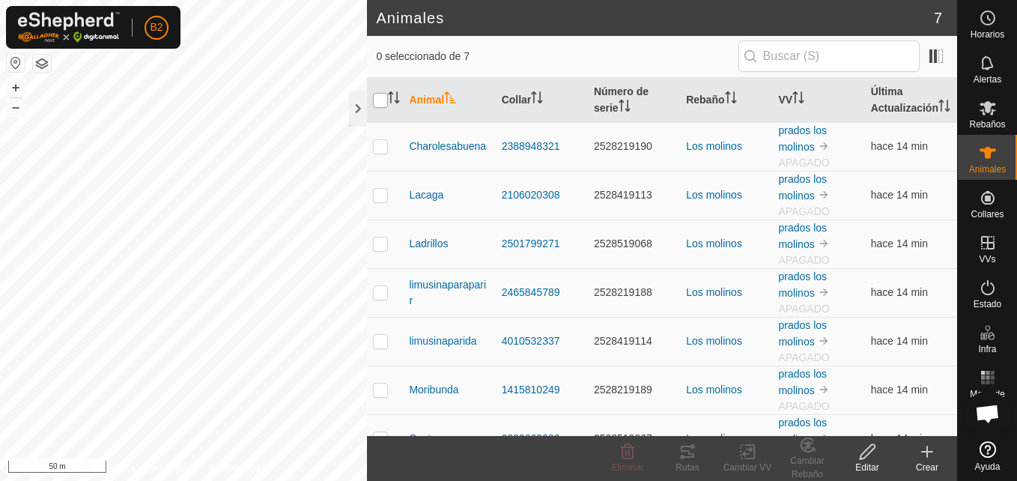
click at [375, 108] on input "checkbox" at bounding box center [380, 100] width 15 height 15
checkbox input "true"
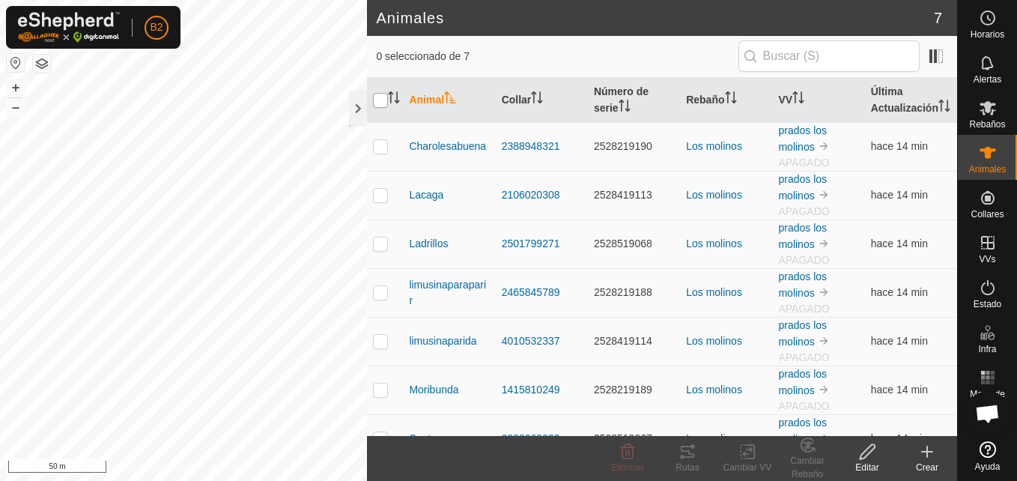
checkbox input "true"
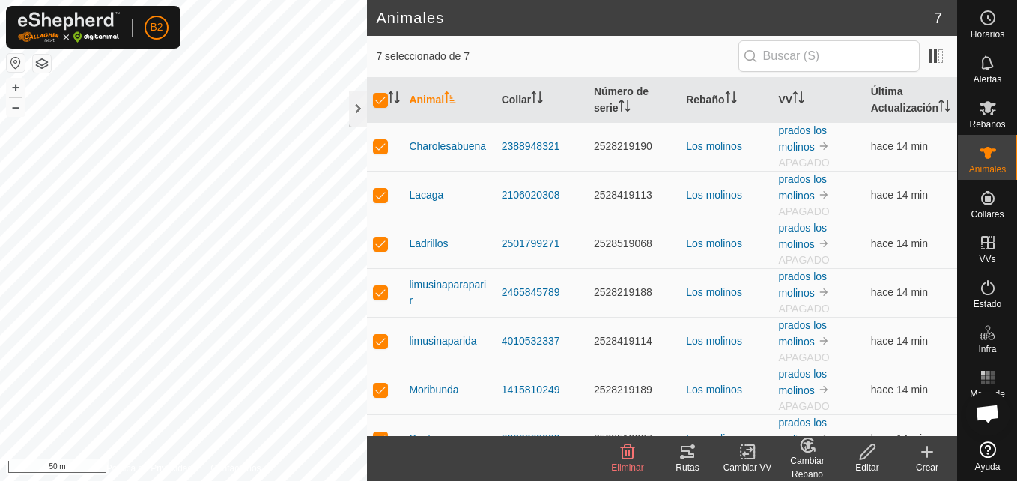
click at [869, 459] on icon at bounding box center [867, 452] width 19 height 18
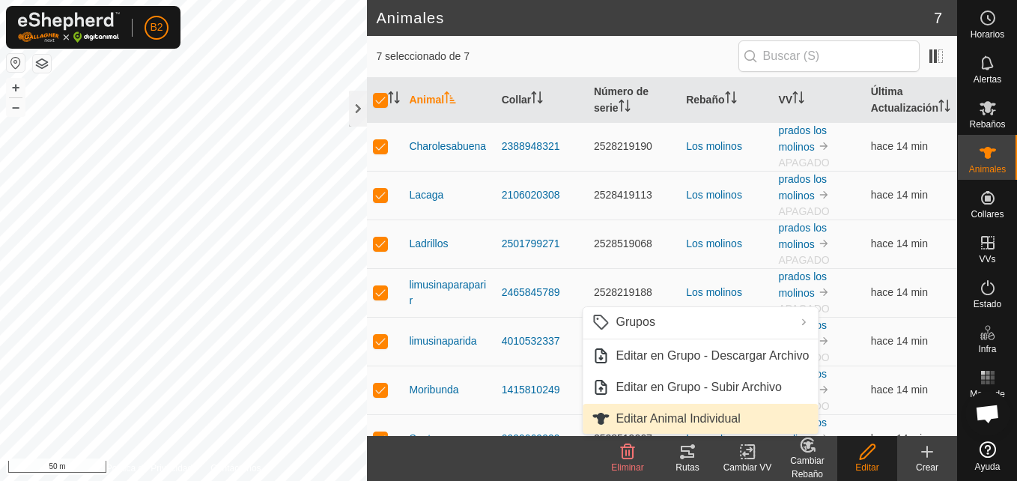
click at [761, 425] on link "Editar Animal Individual" at bounding box center [700, 419] width 235 height 30
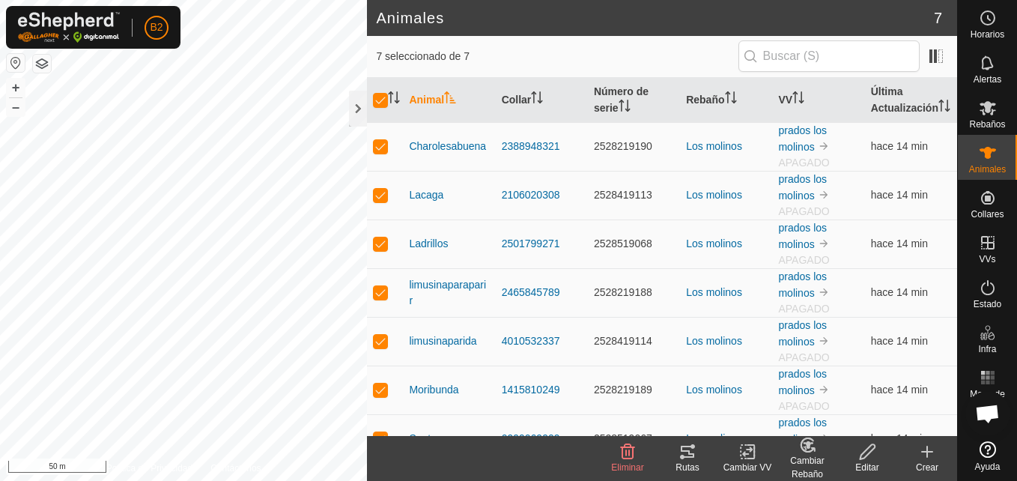
click at [870, 458] on icon at bounding box center [867, 452] width 19 height 18
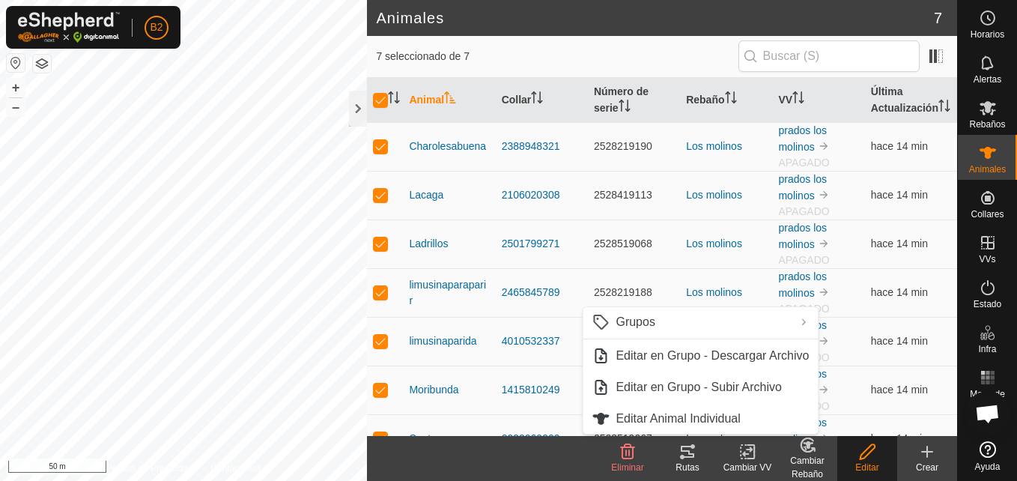
click at [870, 458] on icon at bounding box center [867, 452] width 19 height 18
click at [984, 118] on es-mob-svg-icon at bounding box center [988, 108] width 27 height 24
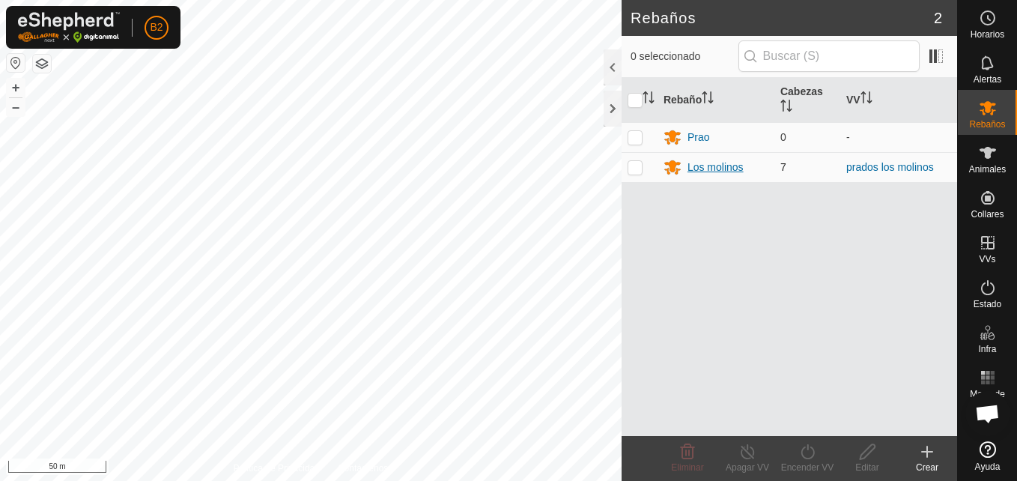
click at [738, 166] on div "Los molinos" at bounding box center [716, 168] width 56 height 16
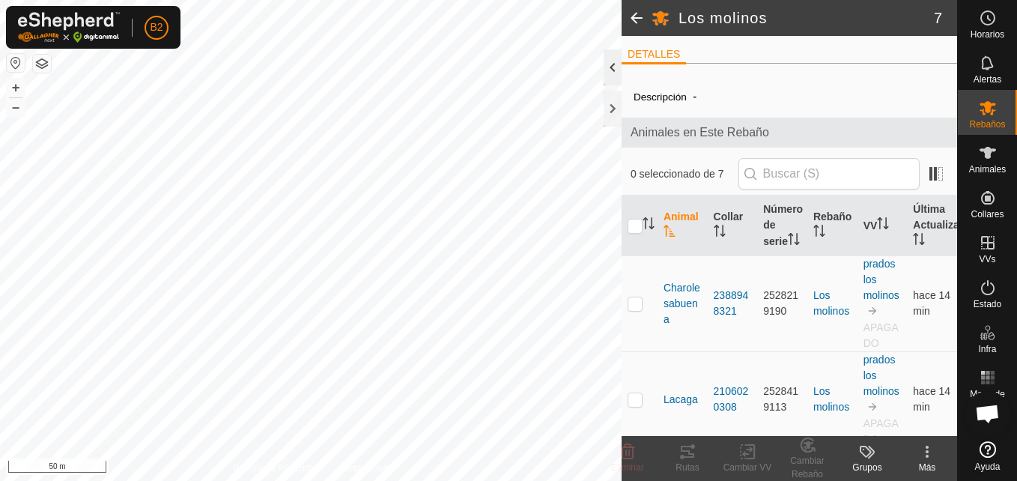
click at [607, 67] on div at bounding box center [613, 67] width 18 height 36
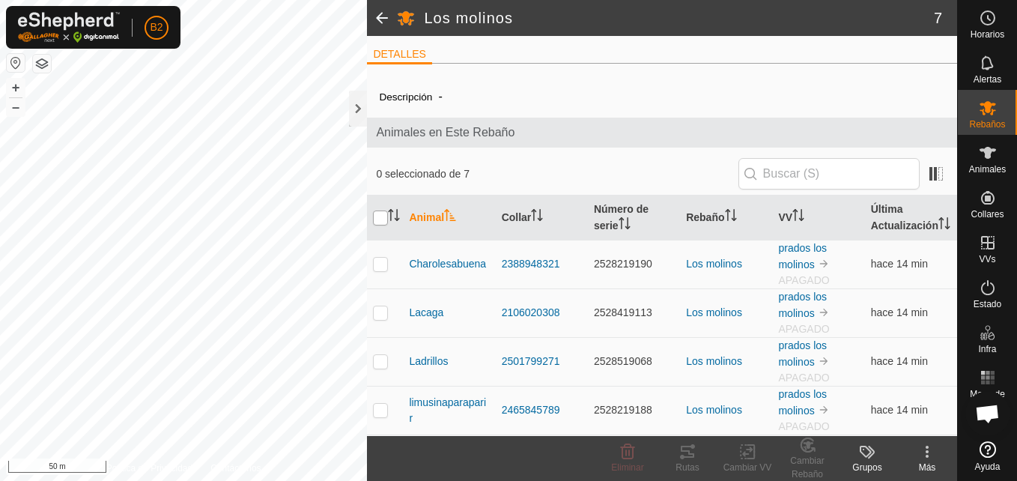
click at [387, 225] on input "checkbox" at bounding box center [380, 217] width 15 height 15
checkbox input "true"
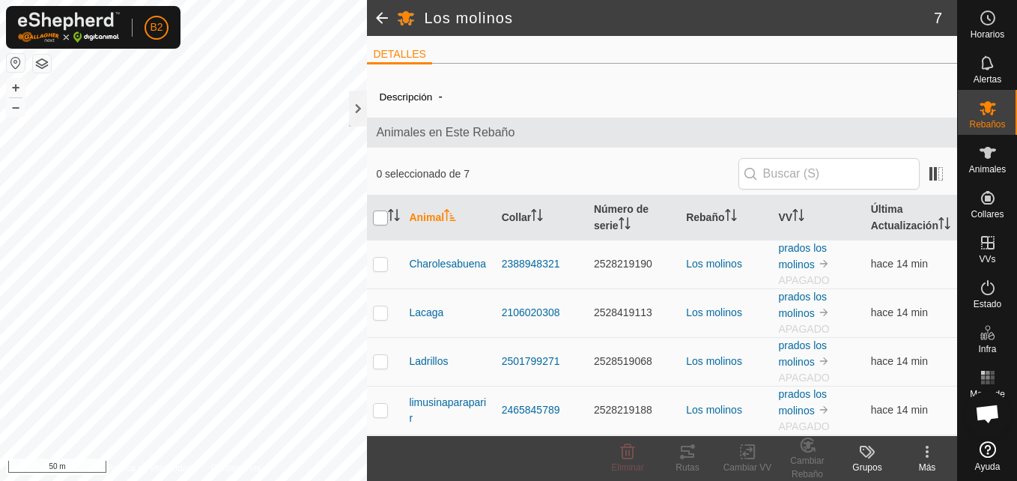
checkbox input "true"
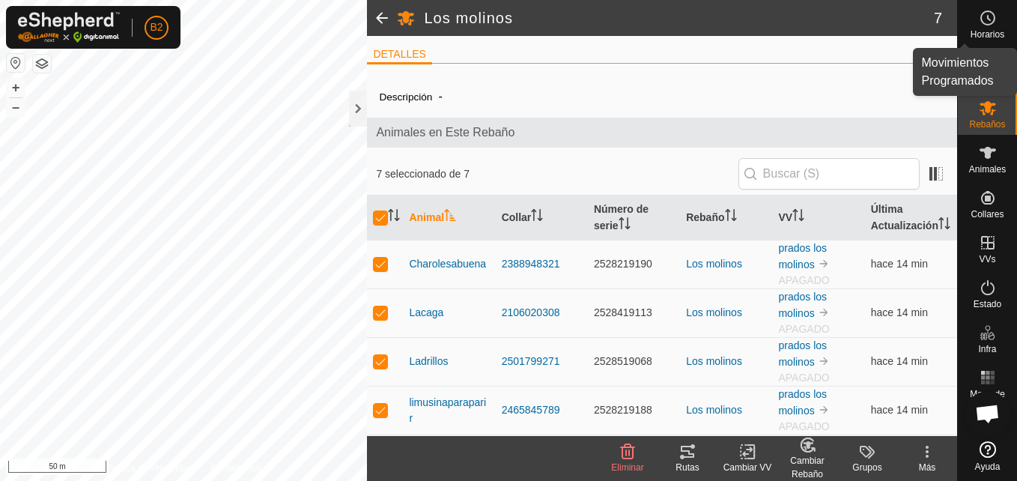
click at [984, 16] on icon at bounding box center [988, 18] width 18 height 18
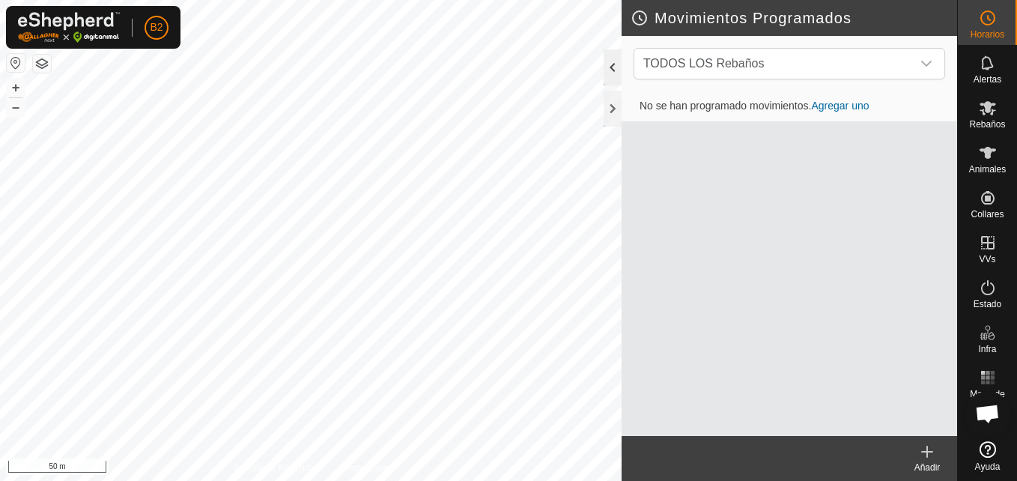
click at [609, 67] on div at bounding box center [613, 67] width 18 height 36
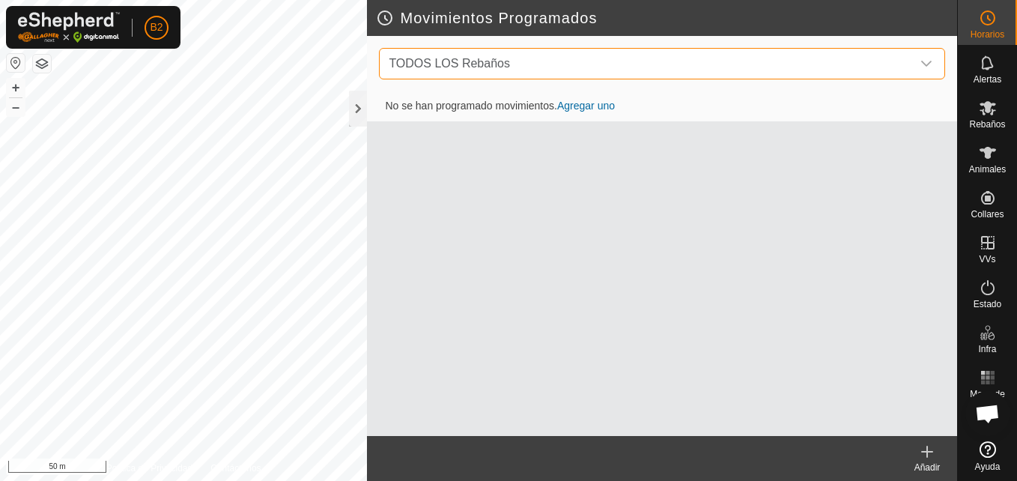
click at [725, 67] on span "TODOS LOS Rebaños" at bounding box center [647, 64] width 529 height 30
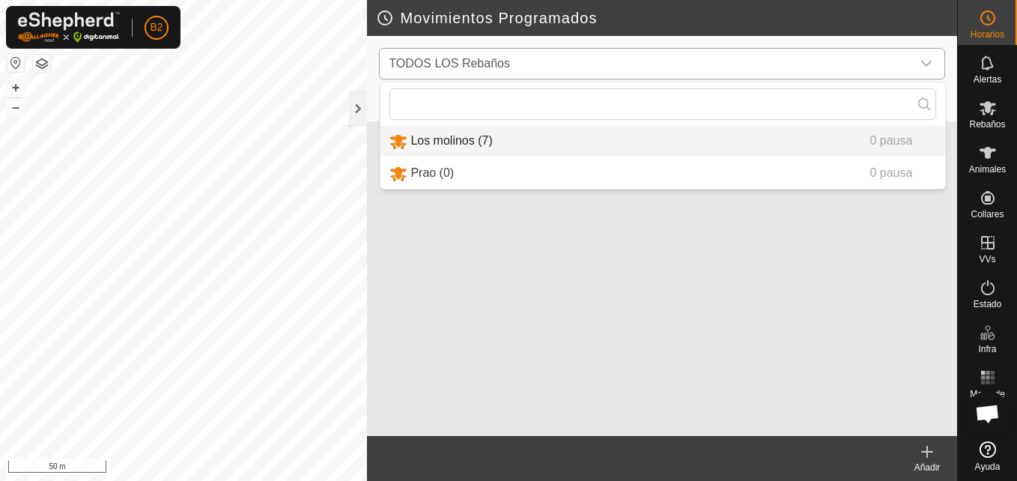
click at [650, 135] on li "Los molinos (7) 0 pausa" at bounding box center [663, 141] width 565 height 31
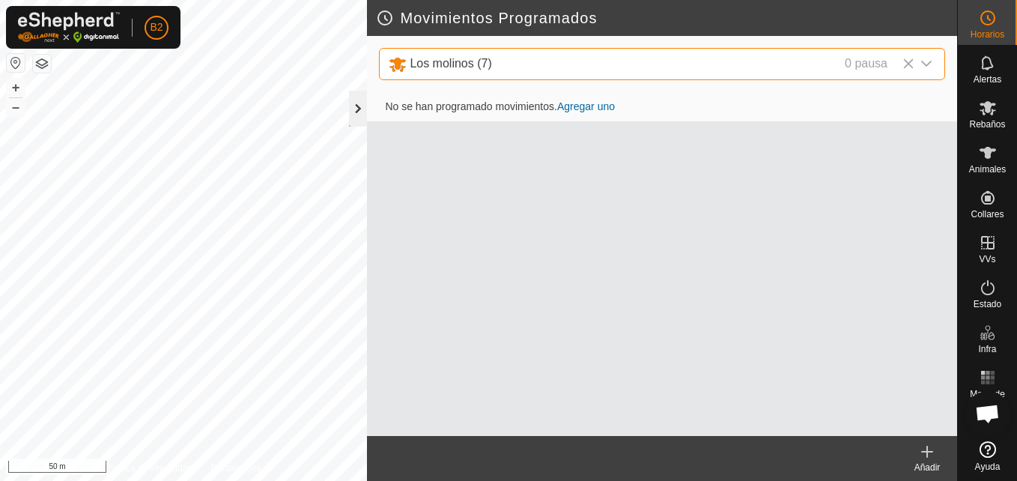
click at [357, 113] on div at bounding box center [358, 109] width 18 height 36
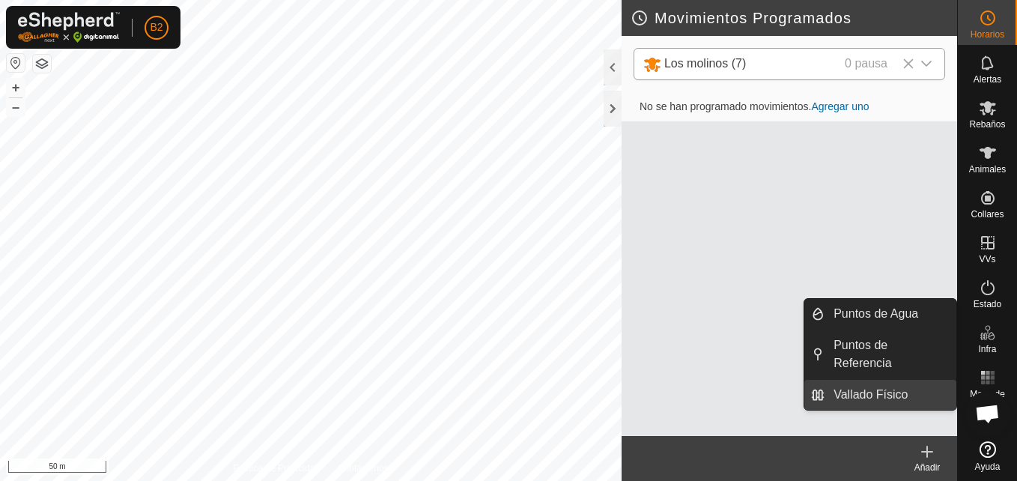
click at [923, 380] on link "Vallado Físico" at bounding box center [891, 395] width 132 height 30
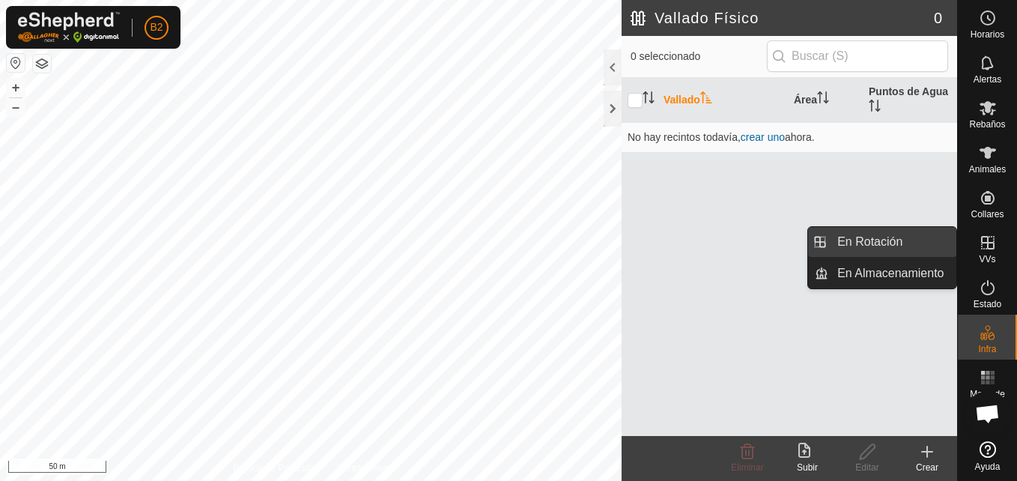
click at [930, 246] on link "En Rotación" at bounding box center [892, 242] width 128 height 30
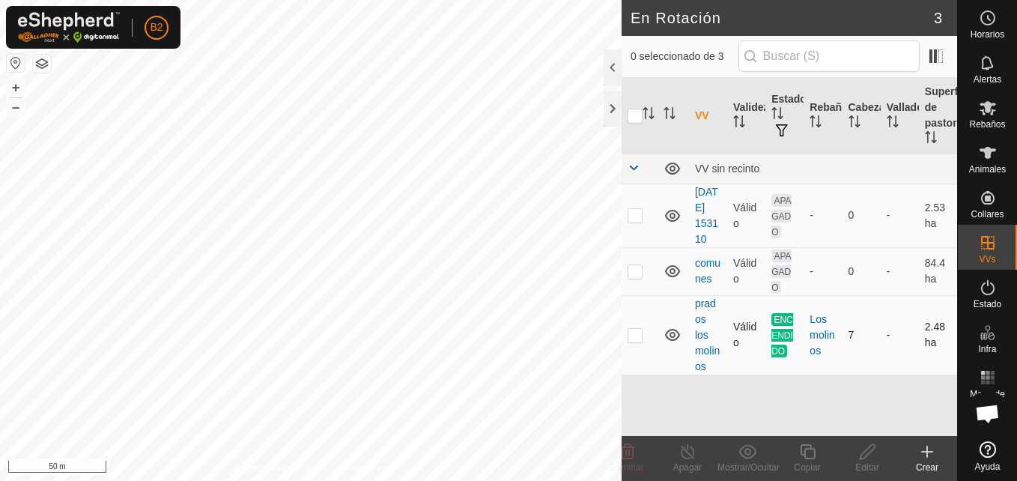
click at [674, 336] on icon at bounding box center [672, 335] width 15 height 12
click at [674, 336] on icon at bounding box center [673, 335] width 18 height 18
drag, startPoint x: 674, startPoint y: 336, endPoint x: 709, endPoint y: 348, distance: 36.7
click at [709, 348] on link "prados los molinos" at bounding box center [707, 334] width 25 height 75
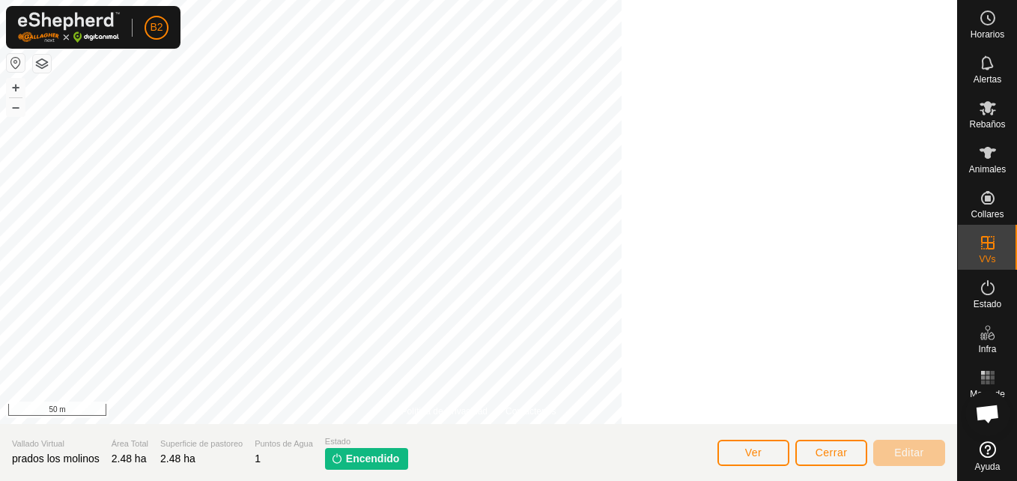
click at [709, 348] on div at bounding box center [478, 212] width 957 height 424
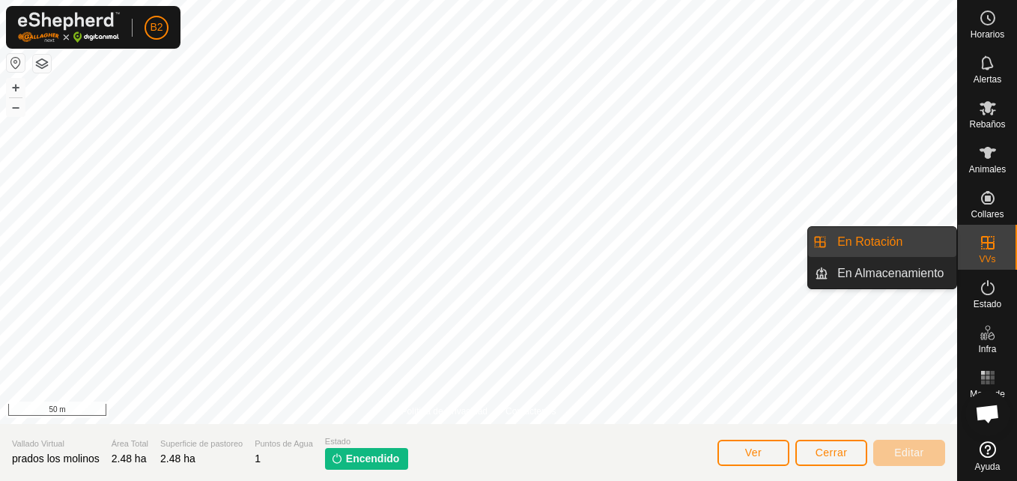
click at [941, 243] on link "En Rotación" at bounding box center [892, 242] width 128 height 30
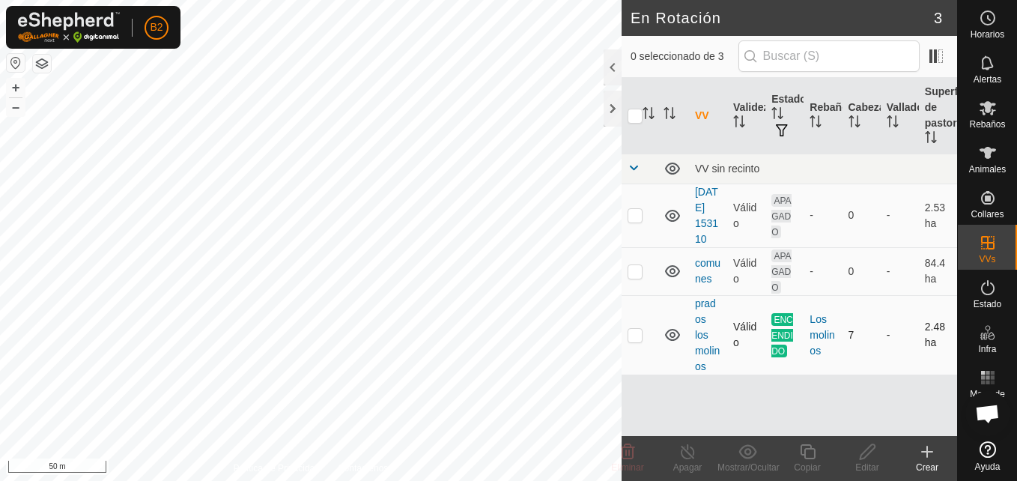
click at [636, 335] on p-checkbox at bounding box center [635, 335] width 15 height 12
checkbox input "true"
click at [694, 452] on icon at bounding box center [688, 452] width 19 height 18
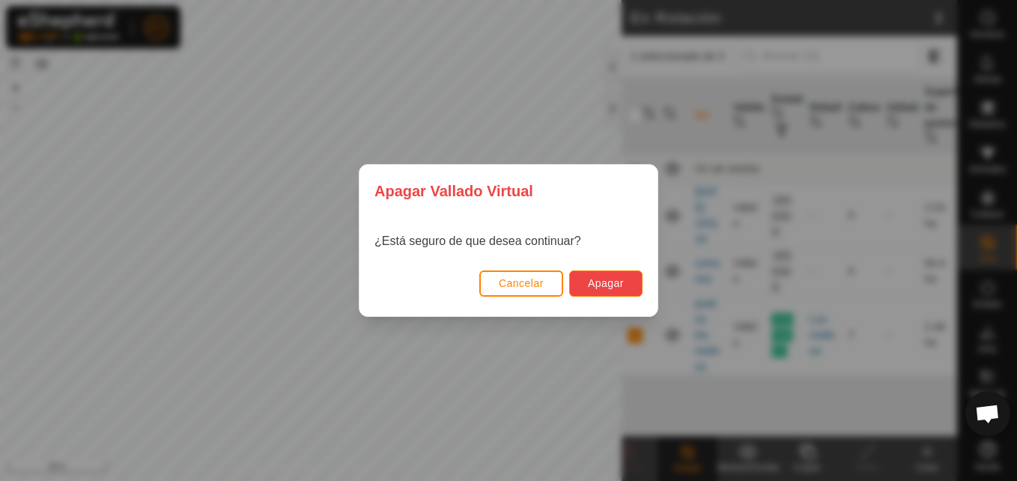
click at [599, 275] on button "Apagar" at bounding box center [605, 283] width 73 height 26
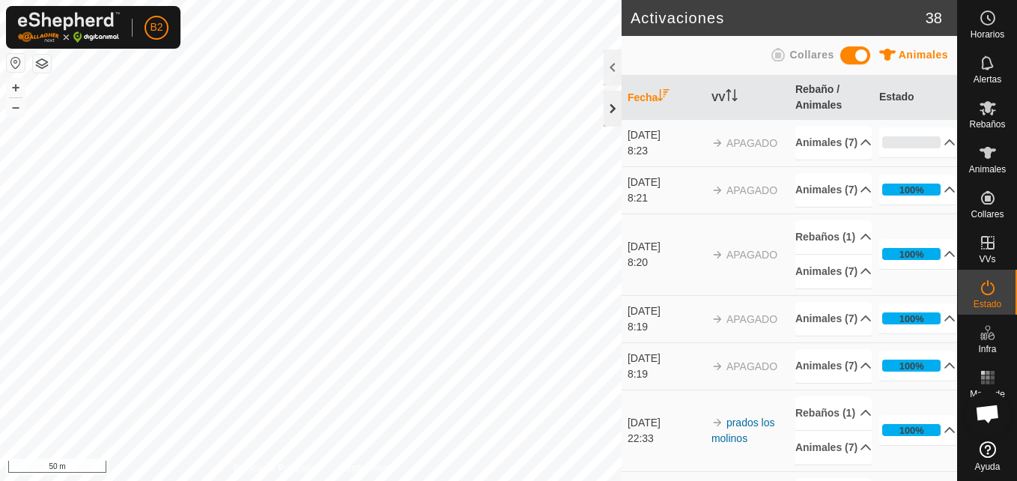
click at [612, 117] on div at bounding box center [613, 109] width 18 height 36
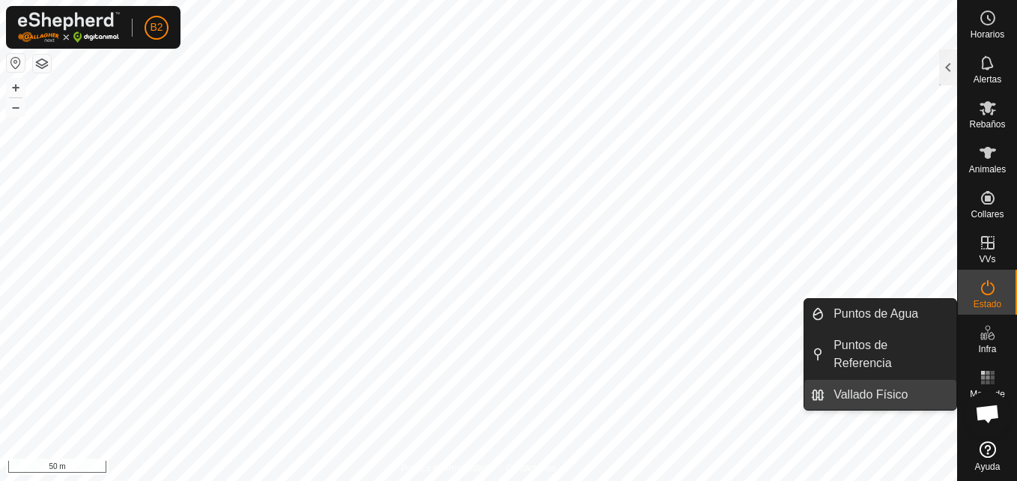
click at [887, 380] on link "Vallado Físico" at bounding box center [891, 395] width 132 height 30
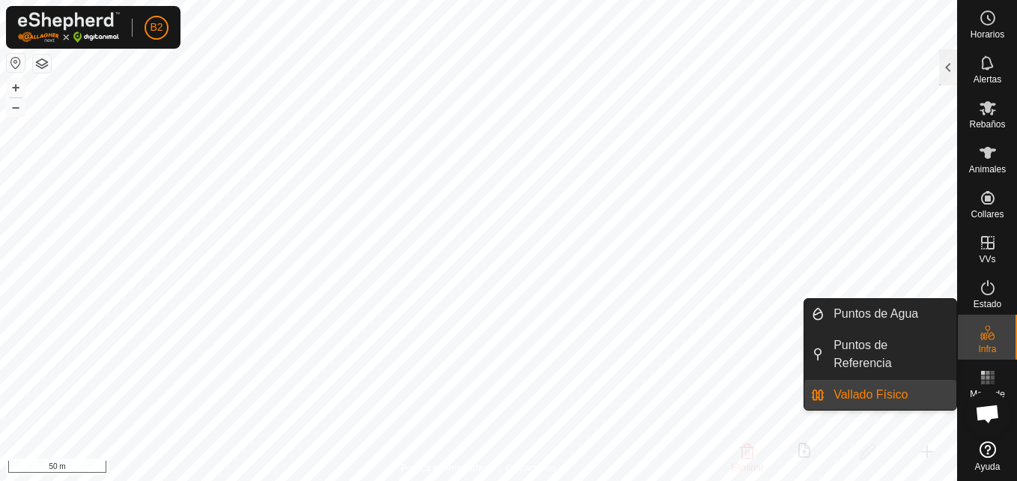
click at [887, 380] on link "Vallado Físico" at bounding box center [891, 395] width 132 height 30
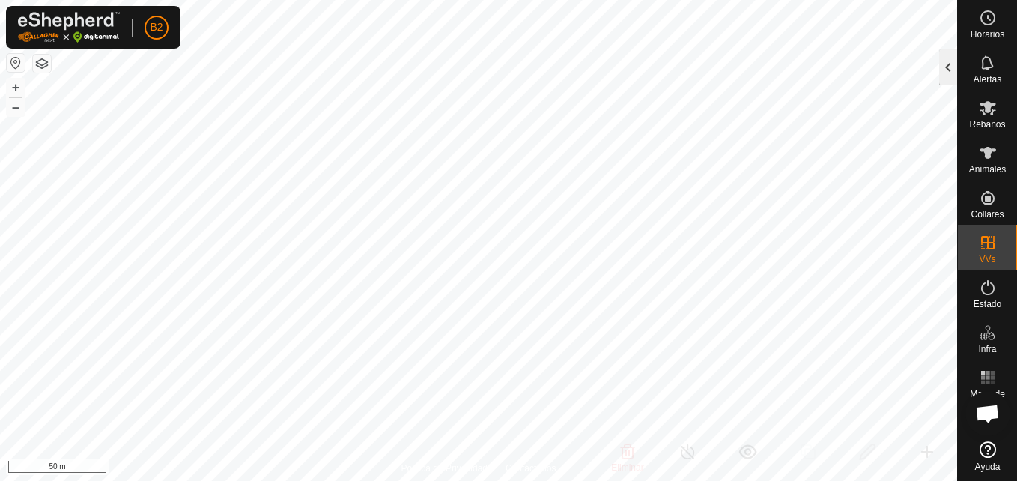
click at [950, 68] on div at bounding box center [948, 67] width 18 height 36
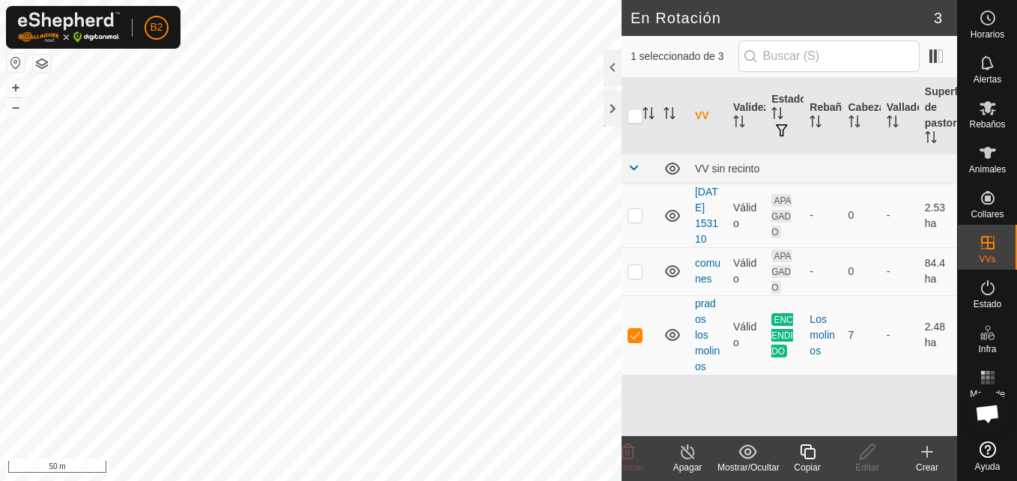
click at [685, 465] on div "Apagar" at bounding box center [688, 467] width 60 height 13
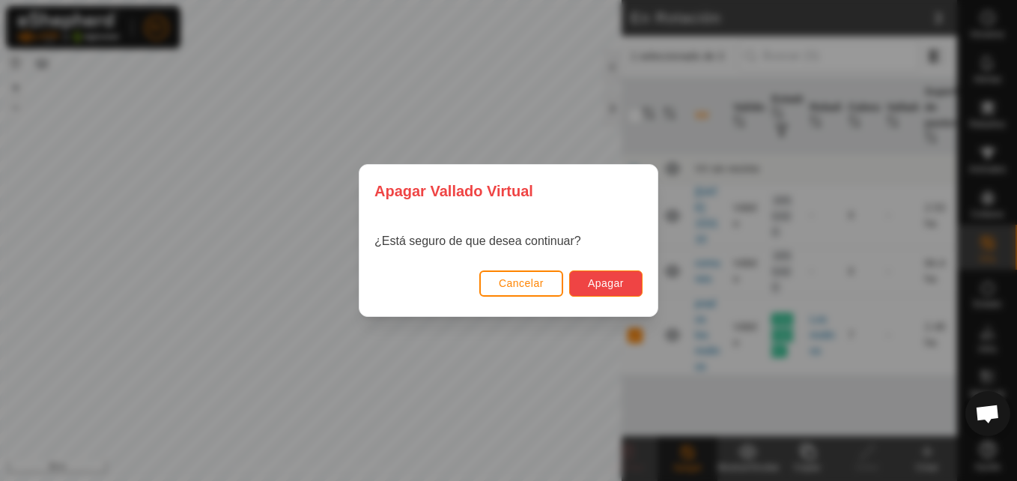
click at [615, 288] on span "Apagar" at bounding box center [606, 283] width 36 height 12
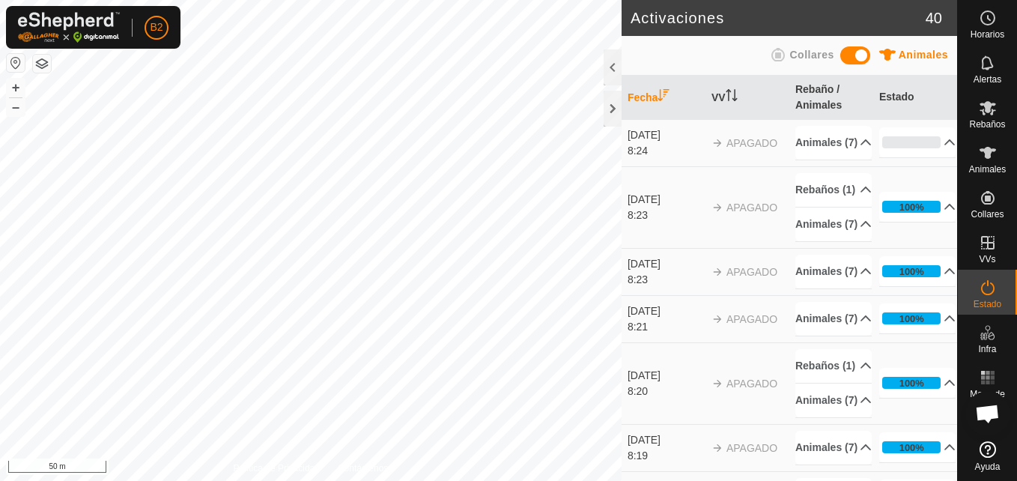
click at [856, 58] on span at bounding box center [855, 55] width 30 height 18
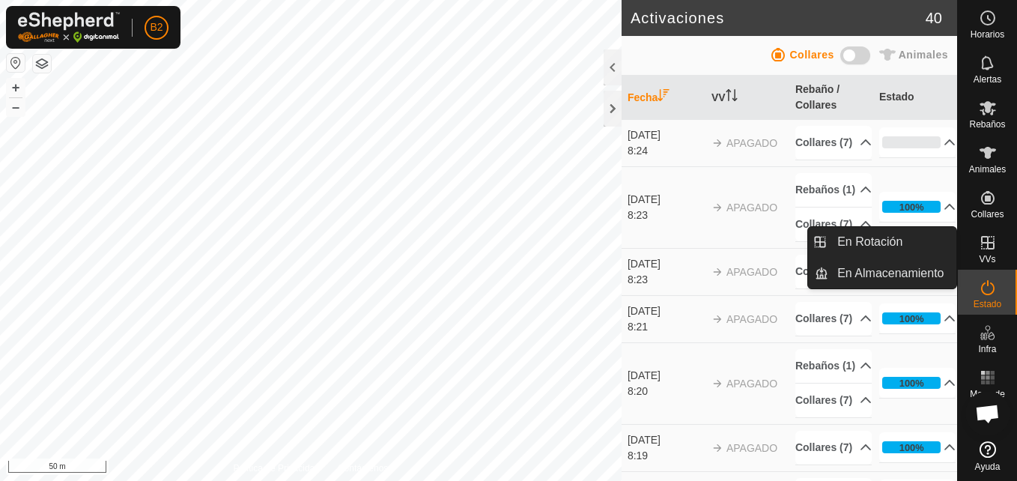
click at [986, 233] on es-virtualpaddocks-svg-icon at bounding box center [988, 243] width 27 height 24
click at [901, 237] on link "En Rotación" at bounding box center [892, 242] width 128 height 30
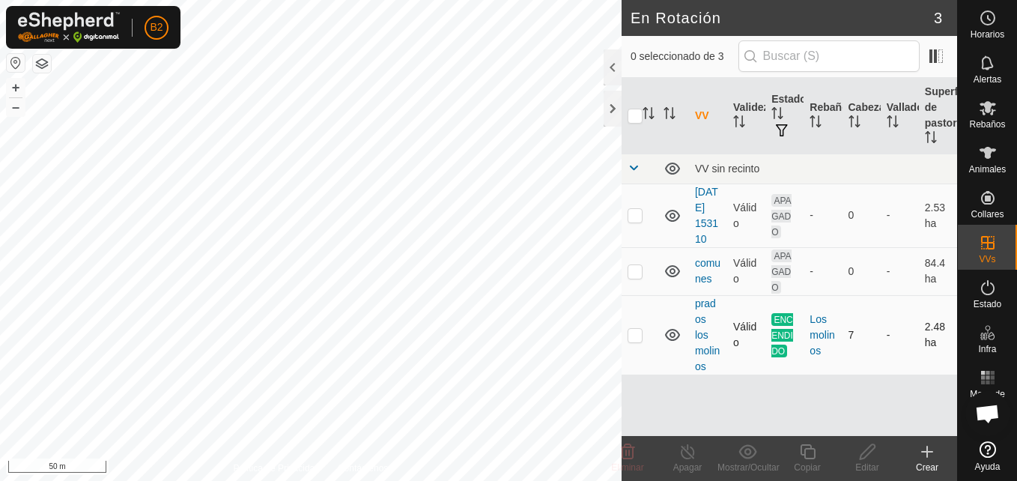
click at [632, 336] on p-checkbox at bounding box center [635, 335] width 15 height 12
checkbox input "true"
click at [693, 461] on div "Apagar" at bounding box center [688, 467] width 60 height 13
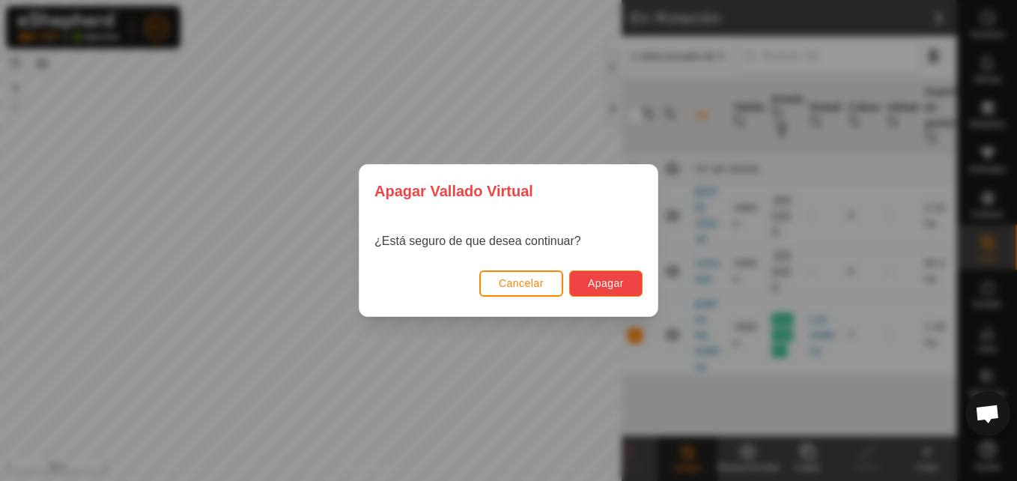
click at [605, 282] on span "Apagar" at bounding box center [606, 283] width 36 height 12
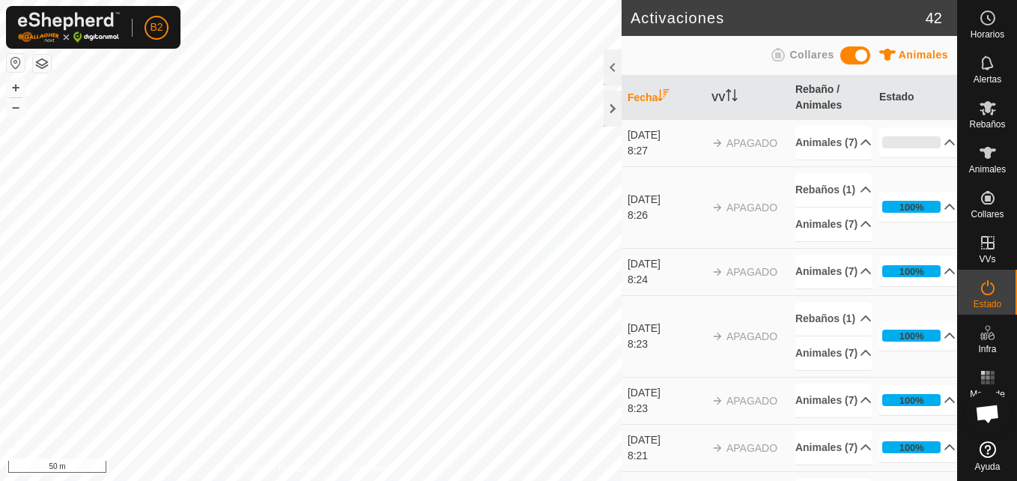
click at [622, 106] on th "Fecha" at bounding box center [664, 98] width 84 height 44
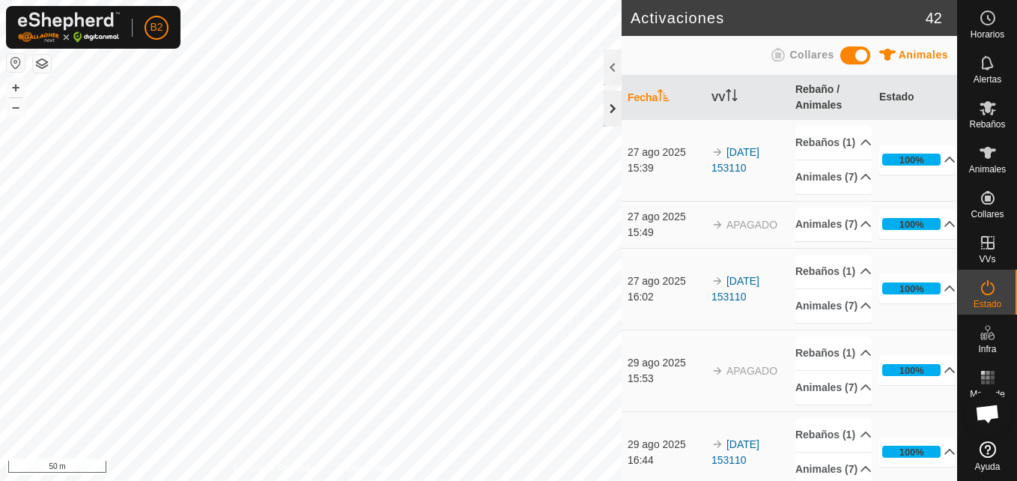
click at [613, 109] on div at bounding box center [613, 109] width 18 height 36
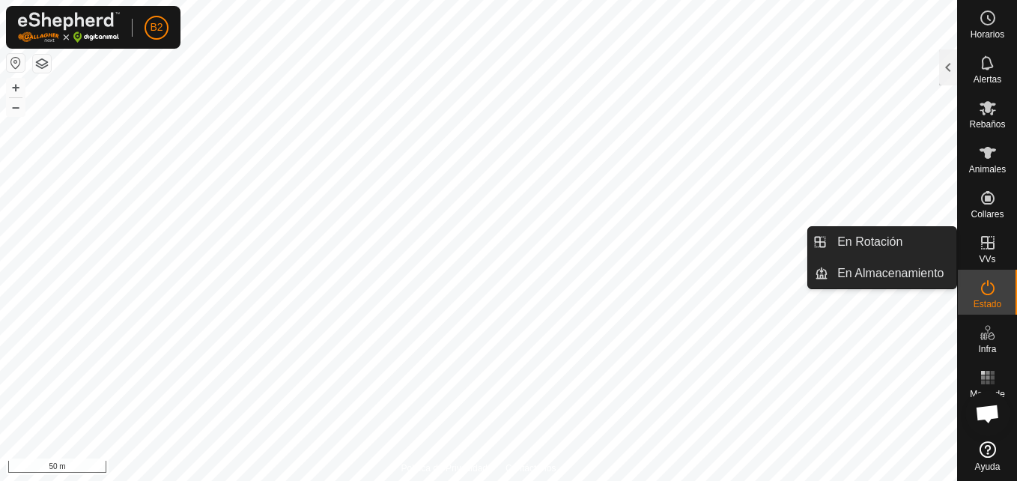
drag, startPoint x: 960, startPoint y: 237, endPoint x: 1002, endPoint y: 248, distance: 43.4
click at [1002, 248] on div "VVs" at bounding box center [987, 247] width 59 height 45
click at [927, 279] on link "En Almacenamiento" at bounding box center [892, 273] width 128 height 30
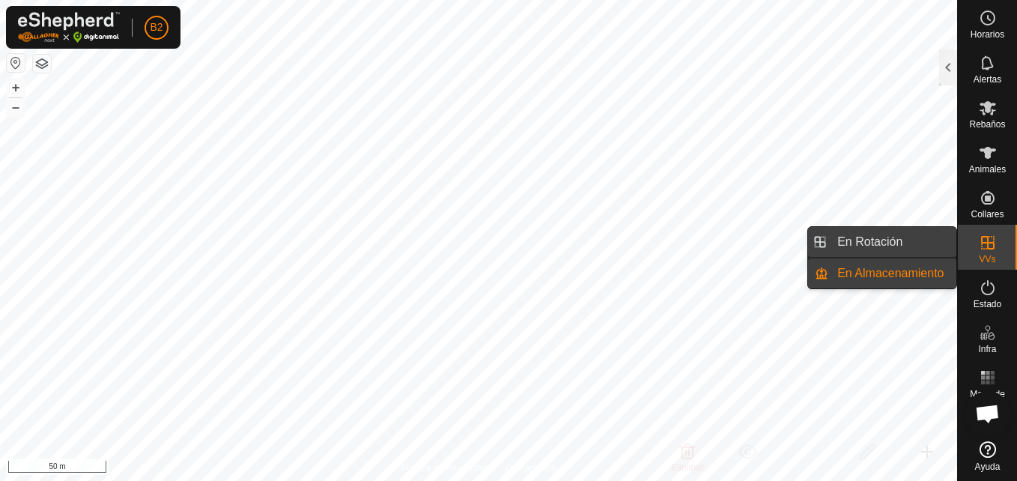
click at [918, 248] on link "En Rotación" at bounding box center [892, 242] width 128 height 30
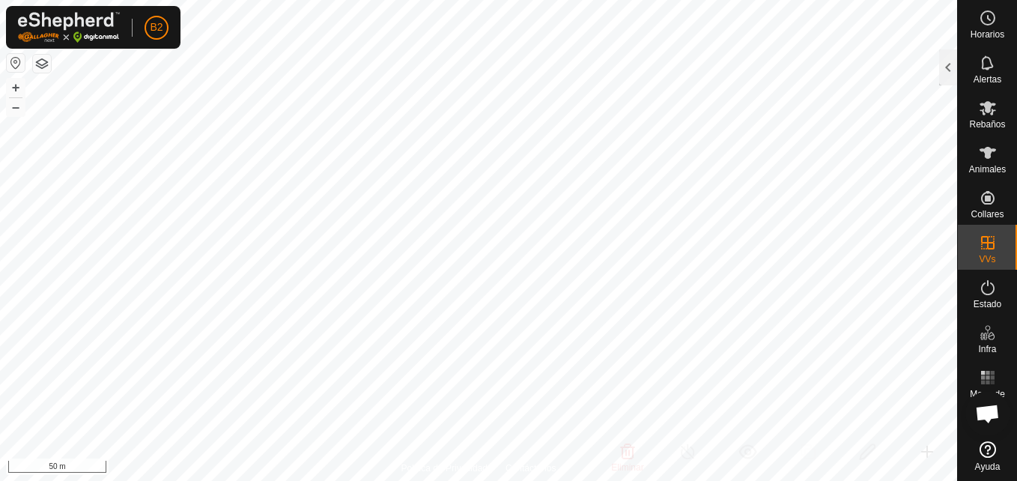
checkbox input "true"
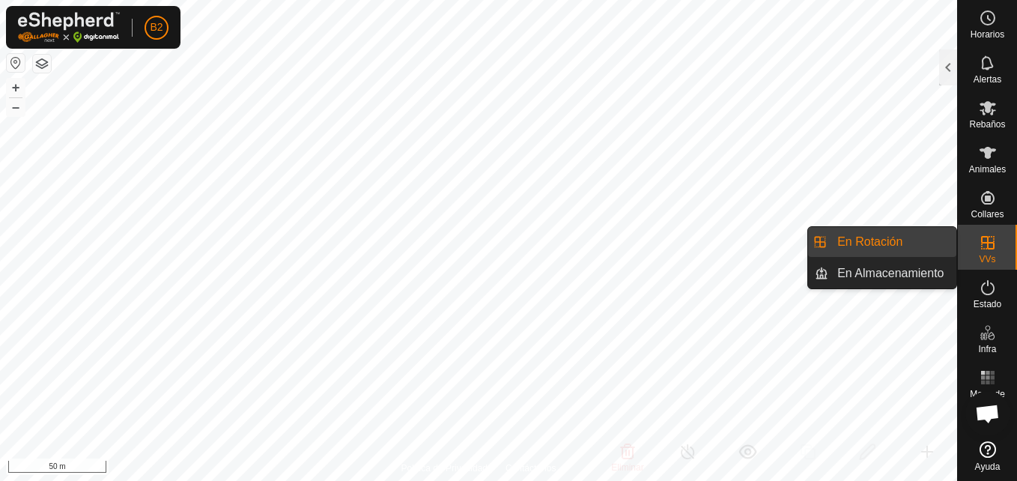
click at [911, 244] on link "En Rotación" at bounding box center [892, 242] width 128 height 30
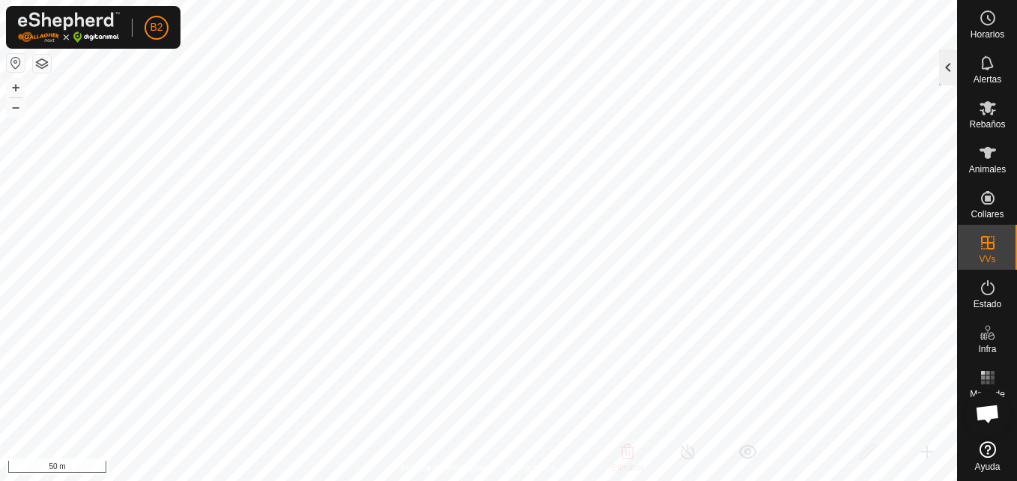
click at [951, 65] on div at bounding box center [948, 67] width 18 height 36
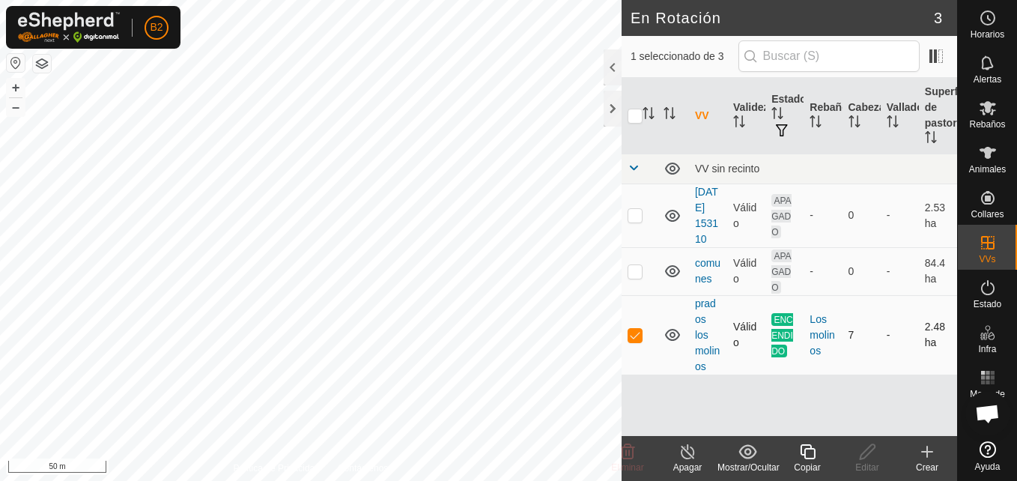
click at [777, 336] on span "ENCENDIDO" at bounding box center [783, 335] width 22 height 44
click at [678, 465] on div "Apagar" at bounding box center [688, 467] width 60 height 13
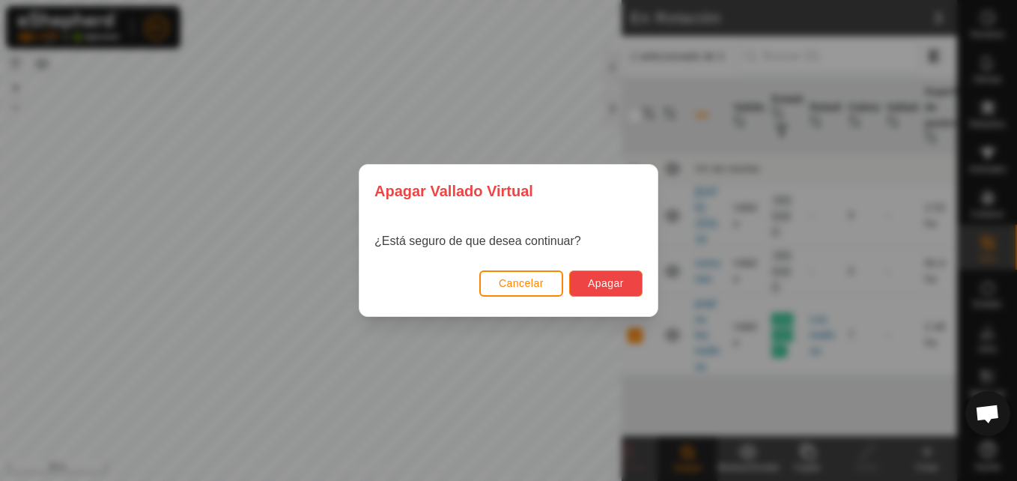
click at [639, 286] on button "Apagar" at bounding box center [605, 283] width 73 height 26
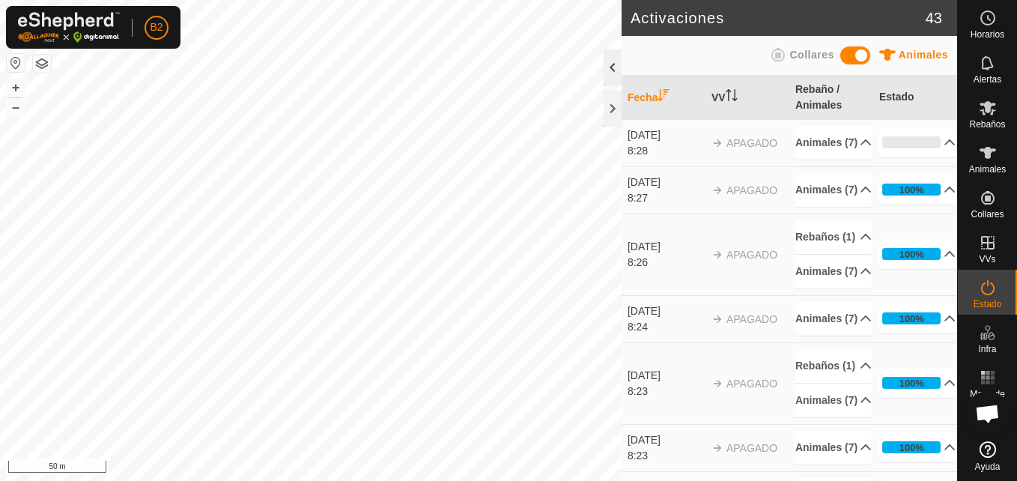
click at [613, 65] on div at bounding box center [613, 67] width 18 height 36
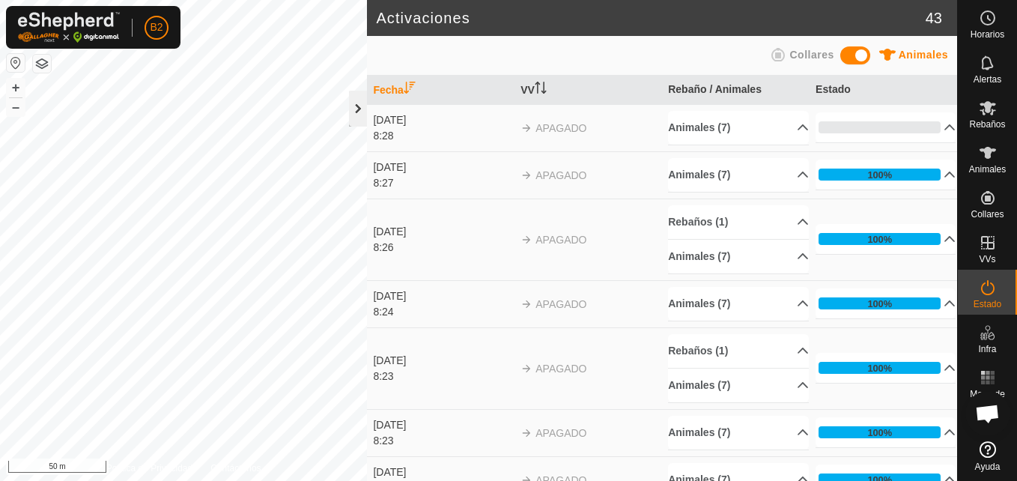
click at [357, 121] on div at bounding box center [358, 109] width 18 height 36
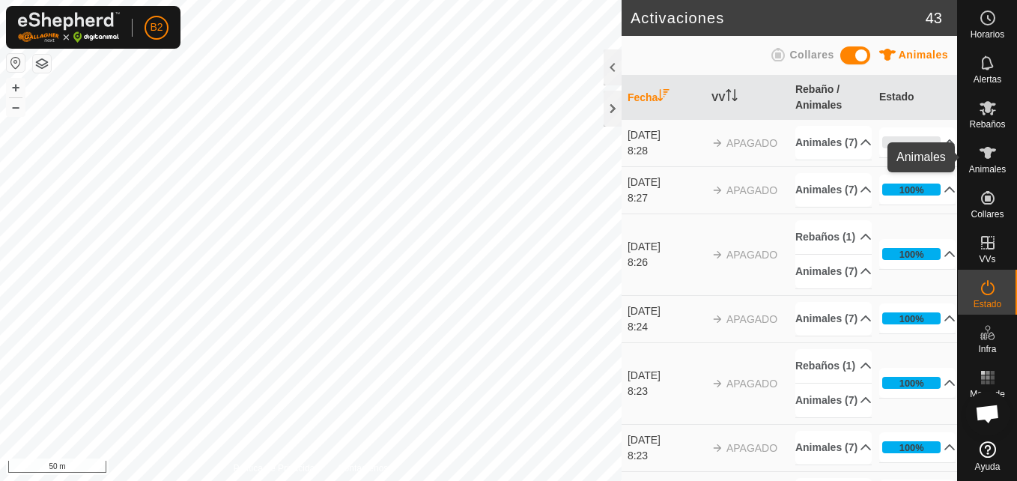
click at [987, 156] on icon at bounding box center [988, 153] width 16 height 12
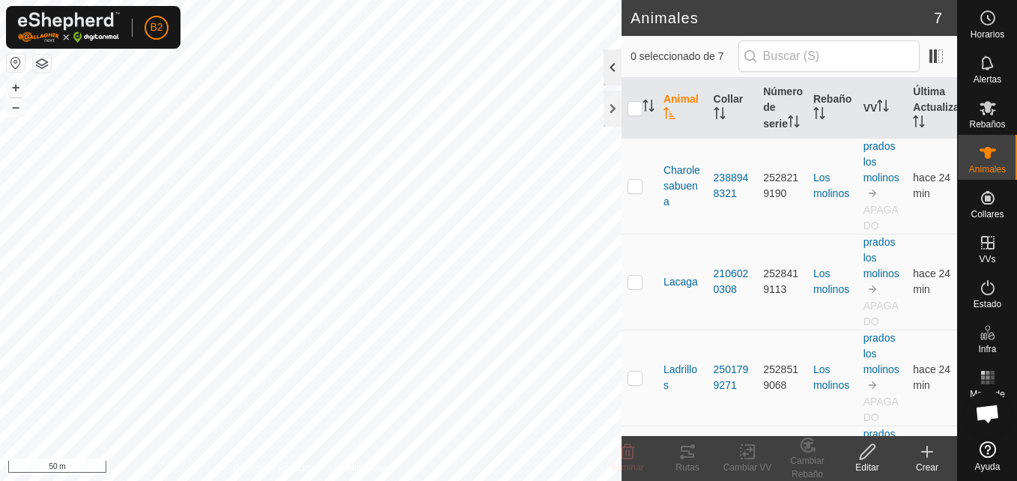
click at [612, 69] on div at bounding box center [613, 67] width 18 height 36
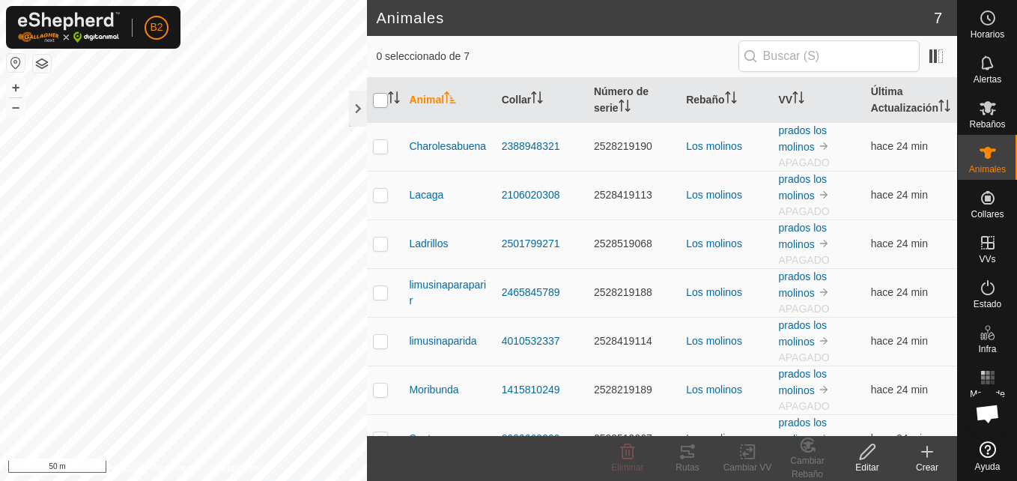
click at [382, 108] on input "checkbox" at bounding box center [380, 100] width 15 height 15
checkbox input "true"
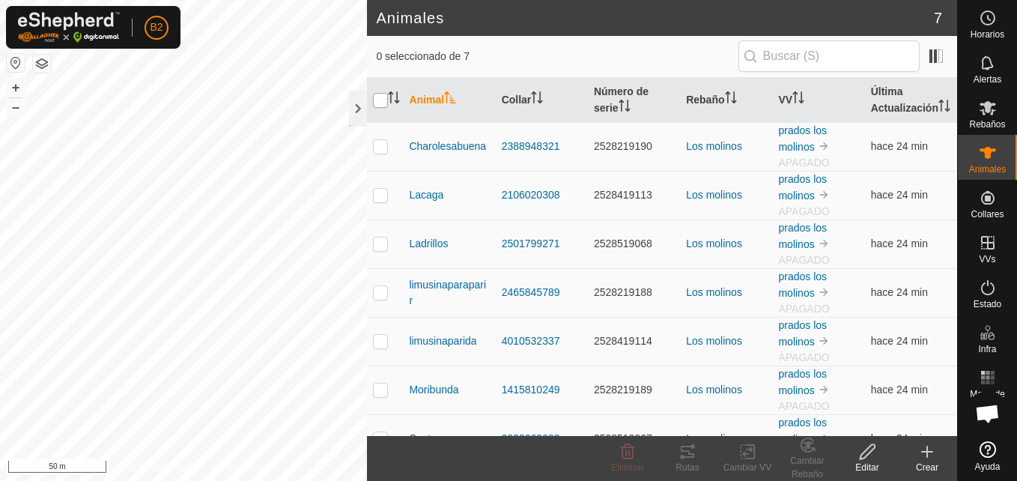
checkbox input "true"
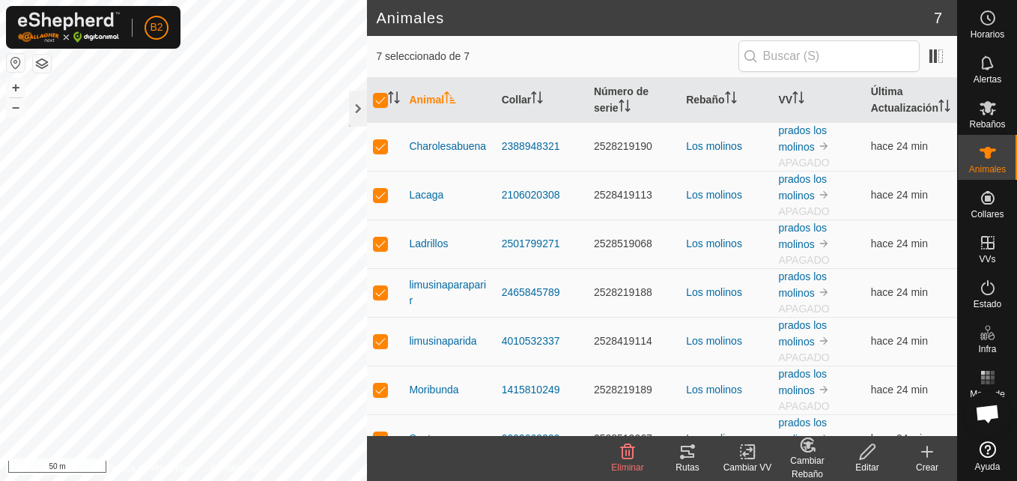
click at [870, 469] on div "Editar" at bounding box center [867, 467] width 60 height 13
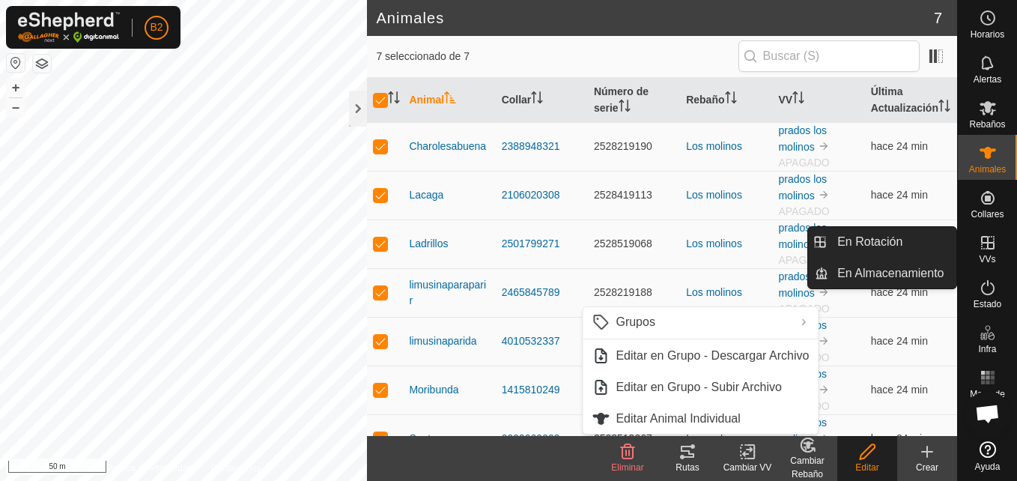
click at [987, 242] on icon at bounding box center [987, 242] width 13 height 13
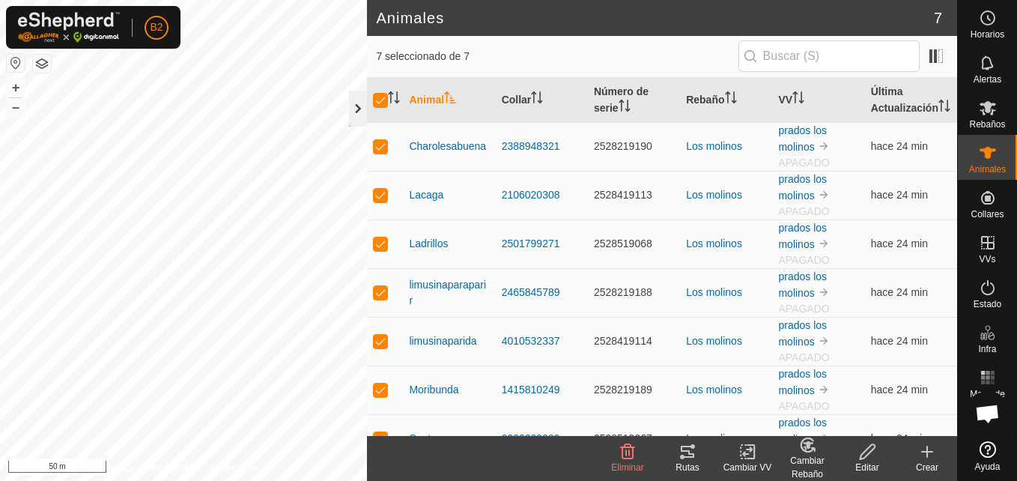
click at [361, 112] on div at bounding box center [358, 109] width 18 height 36
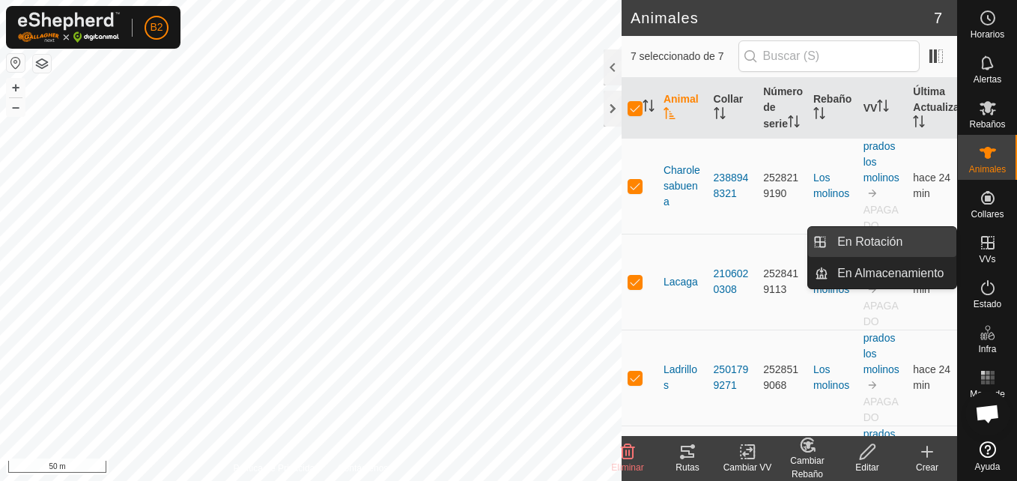
click at [905, 243] on link "En Rotación" at bounding box center [892, 242] width 128 height 30
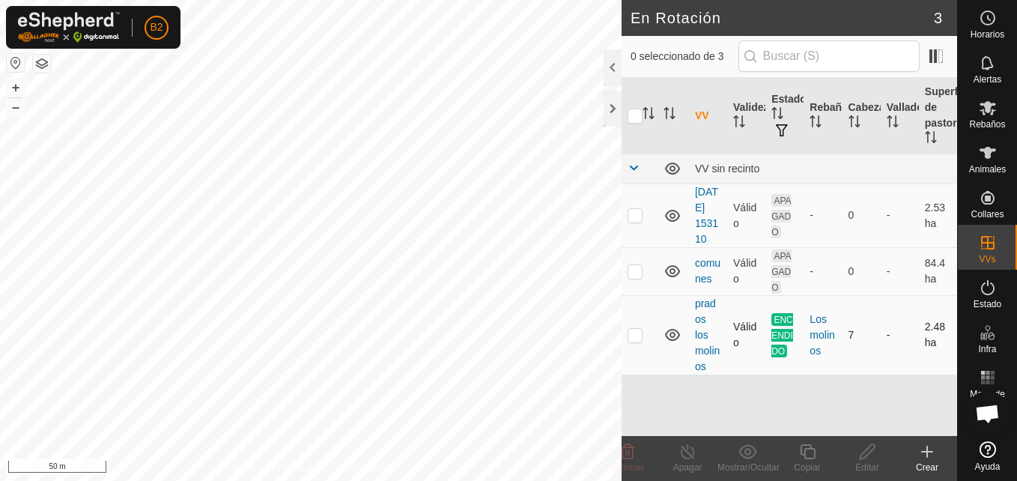
click at [630, 333] on p-checkbox at bounding box center [635, 335] width 15 height 12
checkbox input "true"
click at [690, 463] on div "Apagar" at bounding box center [688, 467] width 60 height 13
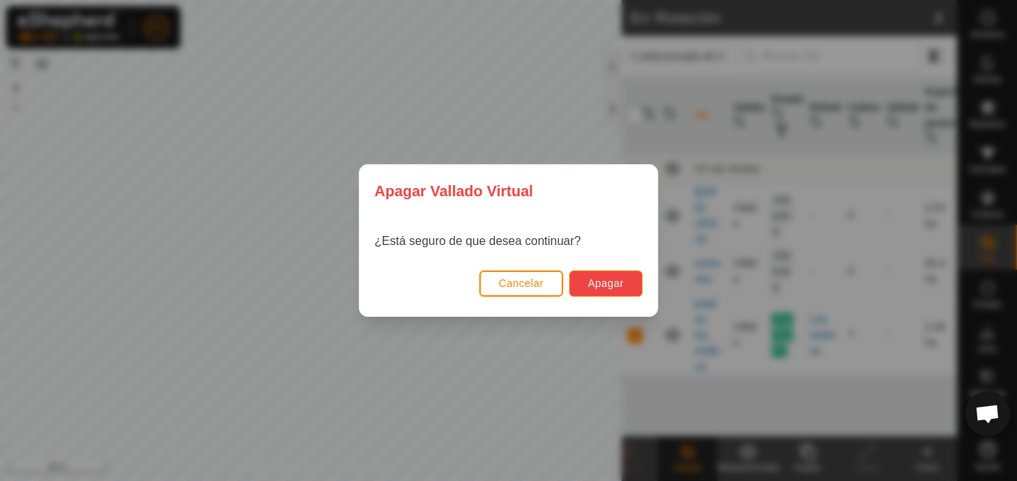
click at [622, 285] on span "Apagar" at bounding box center [606, 283] width 36 height 12
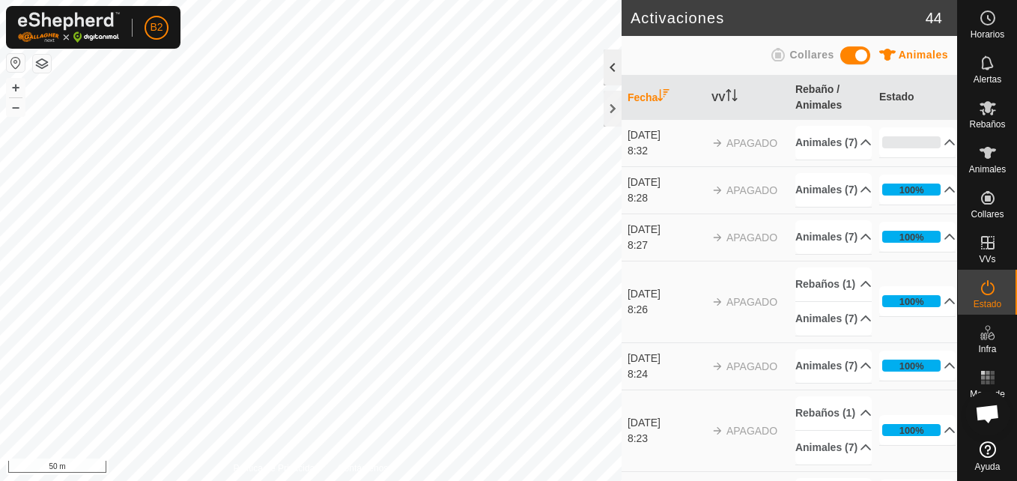
click at [613, 71] on div at bounding box center [613, 67] width 18 height 36
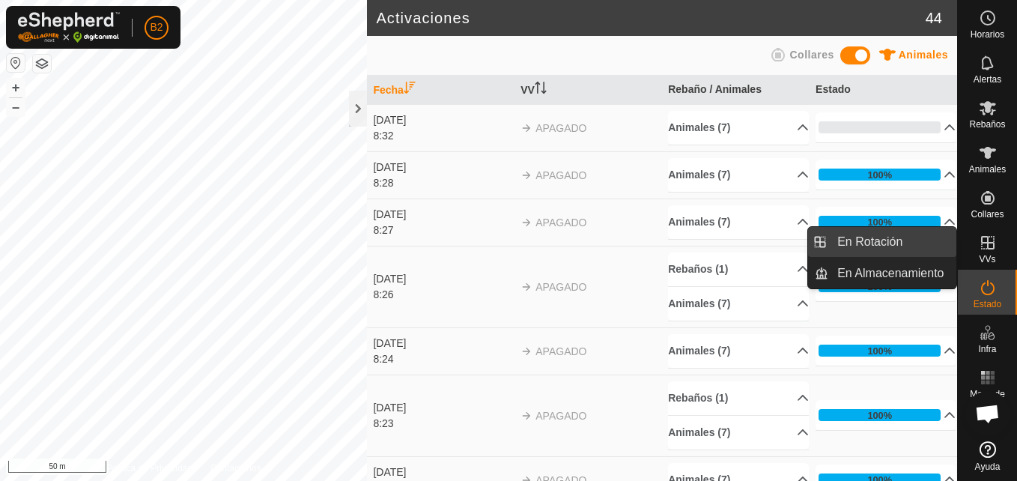
click at [933, 237] on link "En Rotación" at bounding box center [892, 242] width 128 height 30
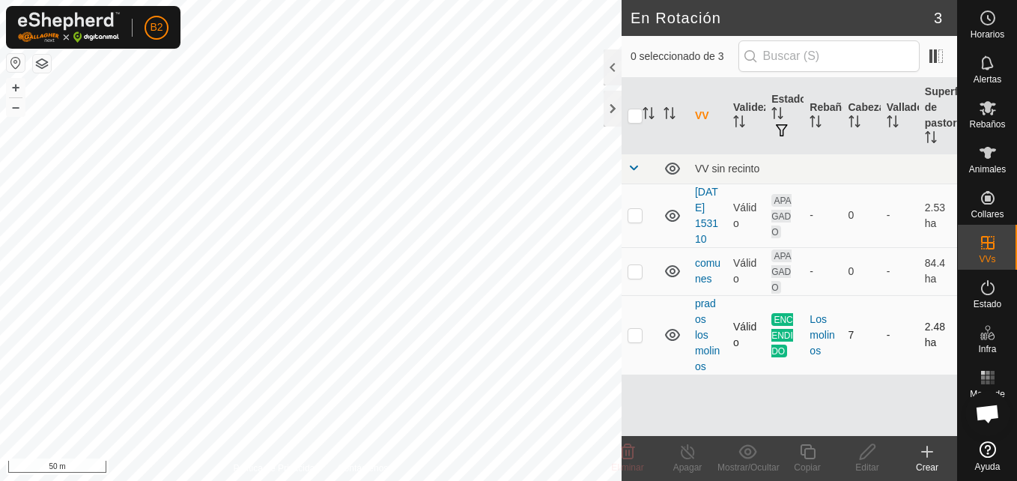
click at [635, 340] on p-checkbox at bounding box center [635, 335] width 15 height 12
checkbox input "true"
click at [674, 467] on div "Apagar" at bounding box center [688, 467] width 60 height 13
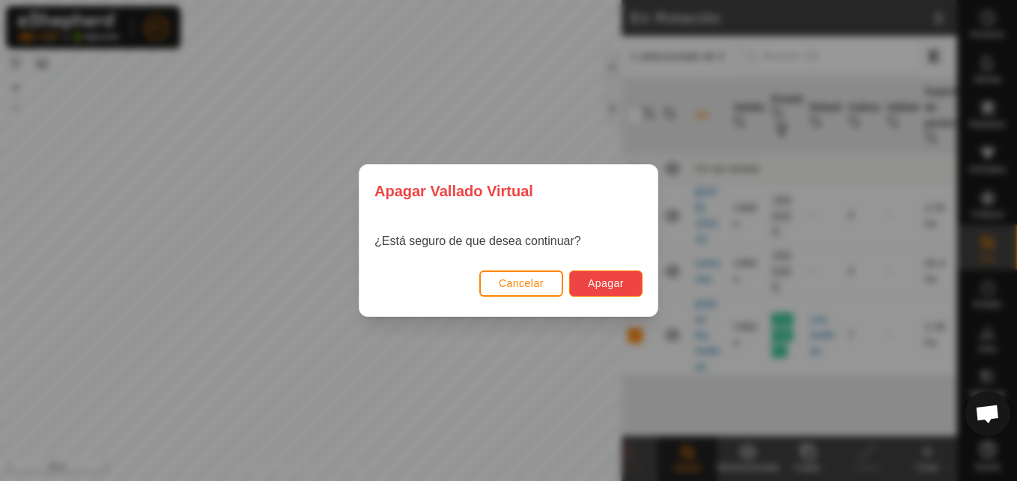
click at [621, 279] on span "Apagar" at bounding box center [606, 283] width 36 height 12
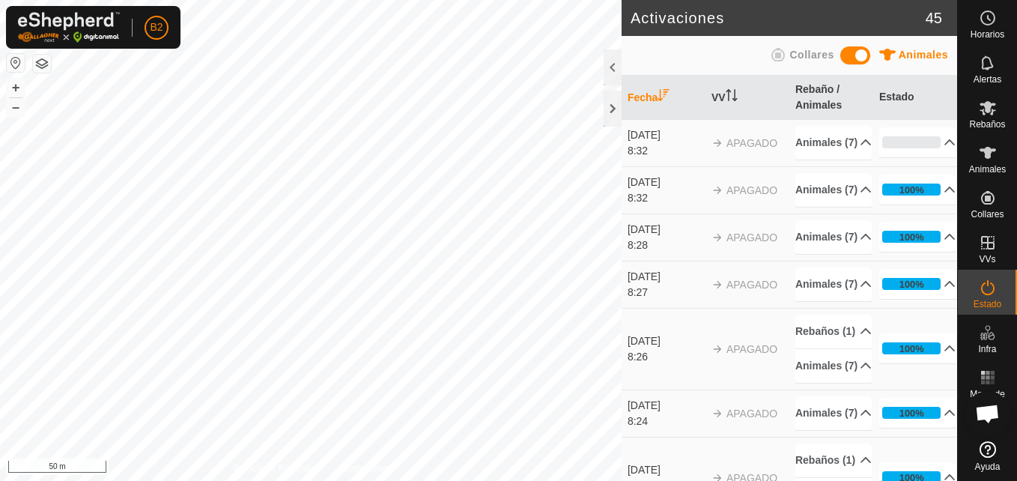
click at [859, 55] on span at bounding box center [855, 55] width 30 height 18
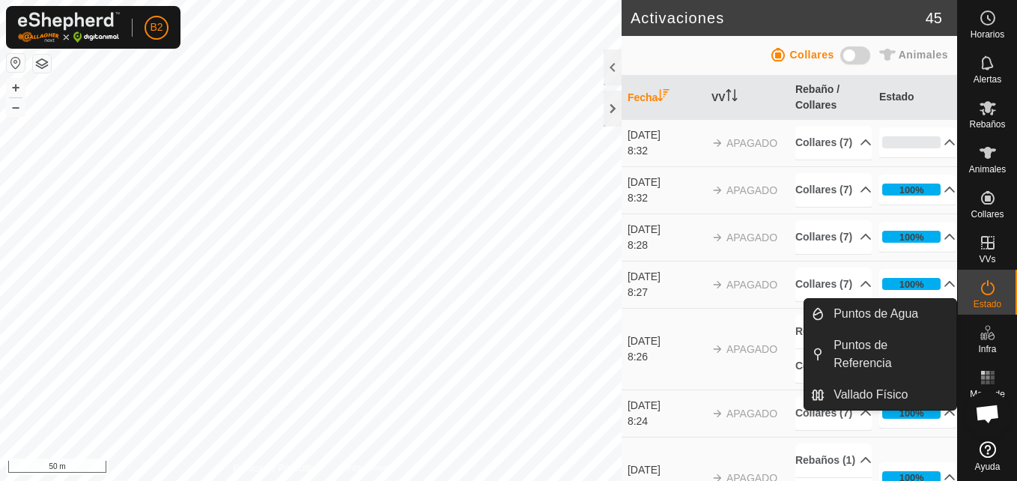
click at [915, 380] on link "Vallado Físico" at bounding box center [891, 395] width 132 height 30
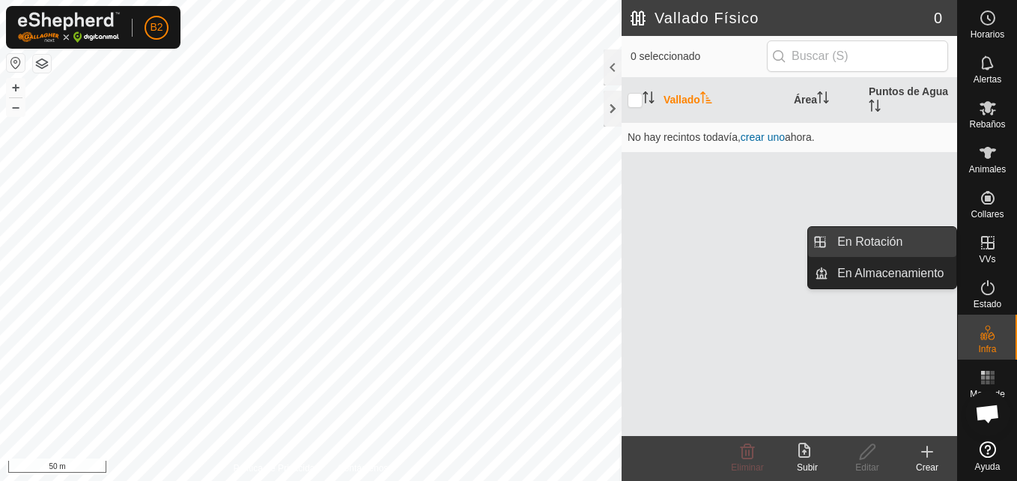
click at [927, 244] on link "En Rotación" at bounding box center [892, 242] width 128 height 30
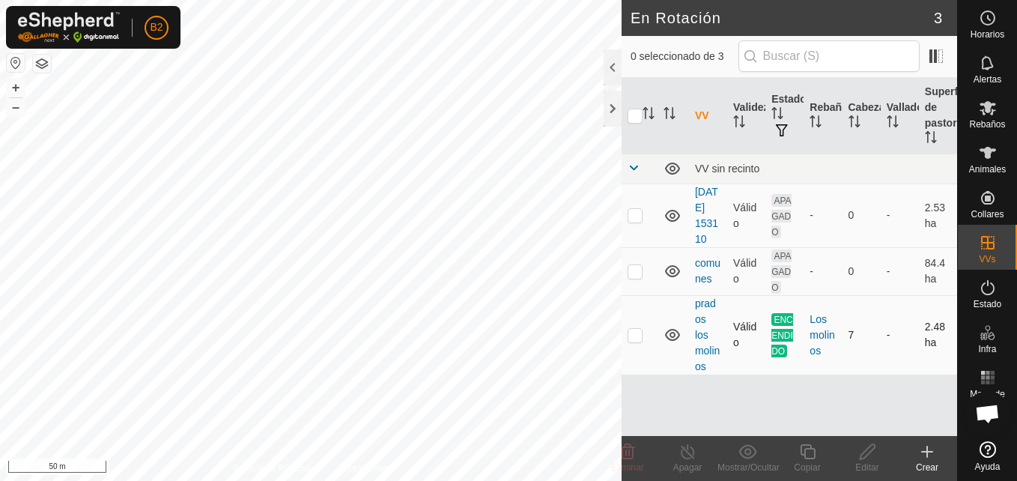
click at [628, 338] on p-checkbox at bounding box center [635, 335] width 15 height 12
checkbox input "true"
click at [693, 457] on line at bounding box center [688, 452] width 12 height 12
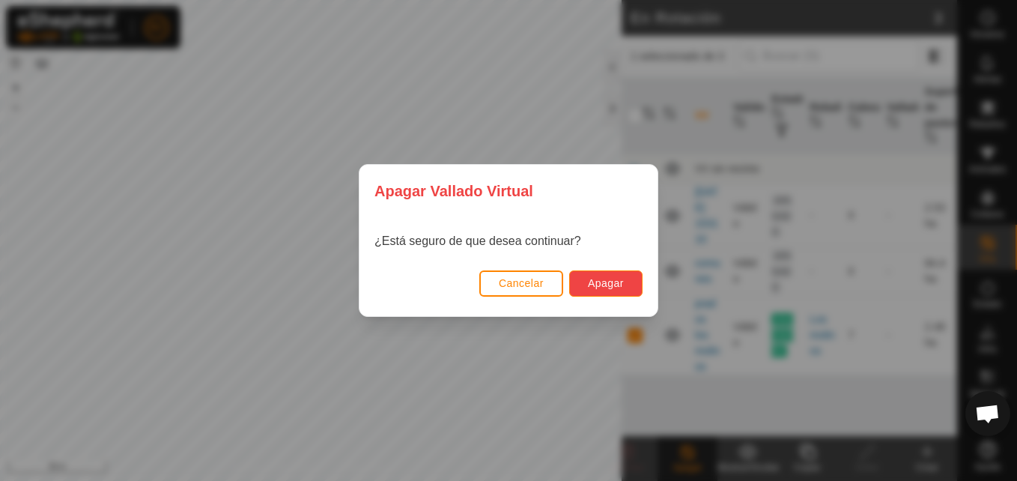
click at [610, 279] on span "Apagar" at bounding box center [606, 283] width 36 height 12
